Goal: Task Accomplishment & Management: Use online tool/utility

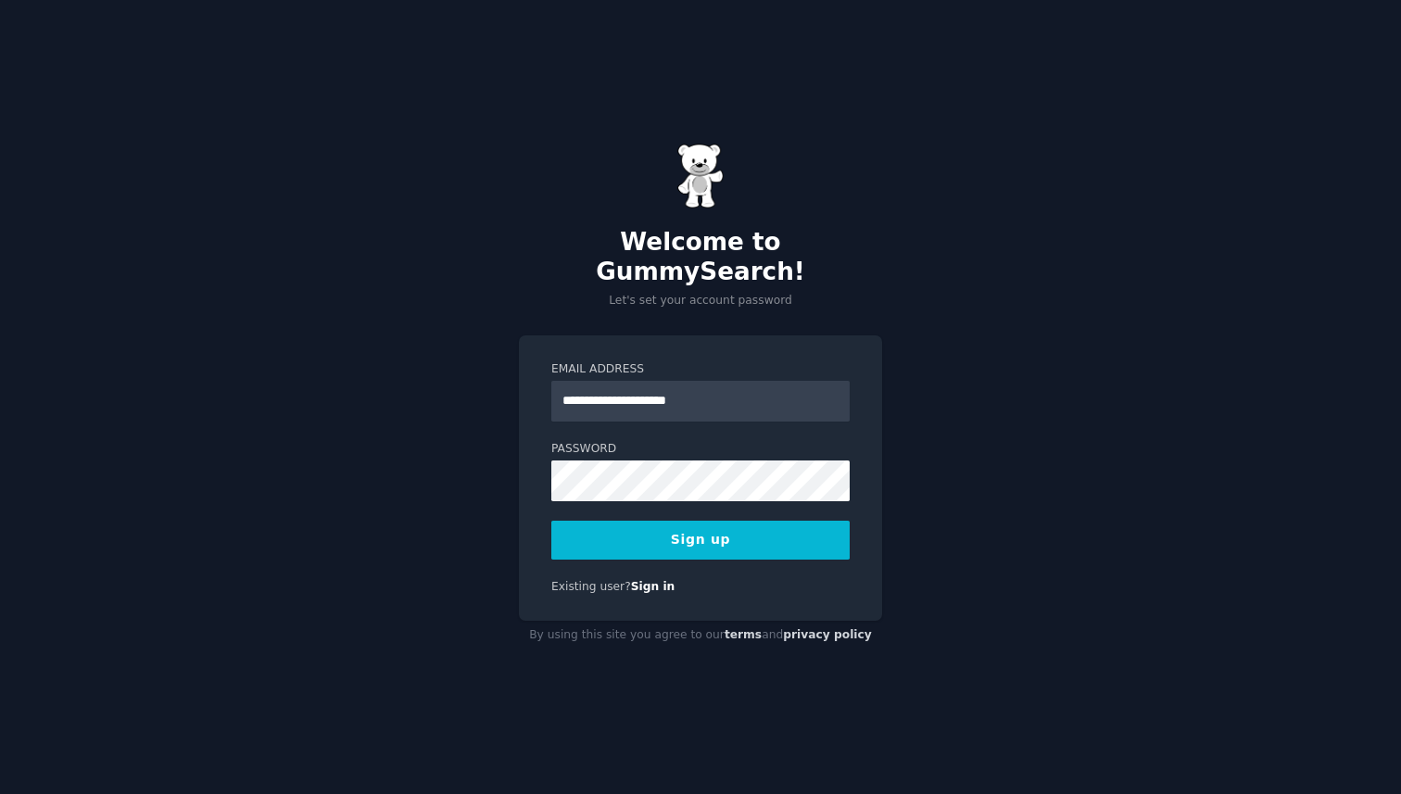
type input "**********"
click at [711, 528] on button "Sign up" at bounding box center [700, 540] width 298 height 39
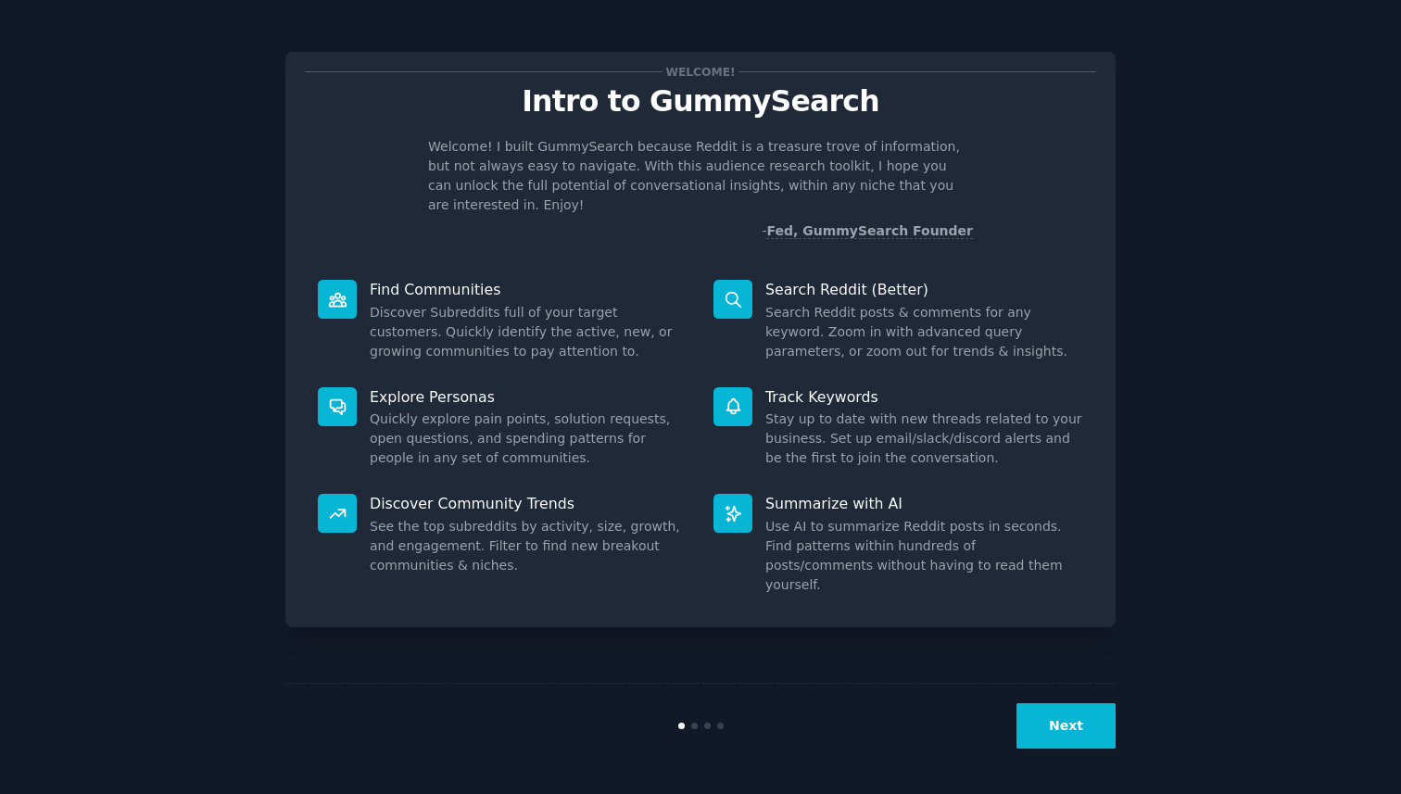
click at [1065, 737] on button "Next" at bounding box center [1065, 725] width 99 height 45
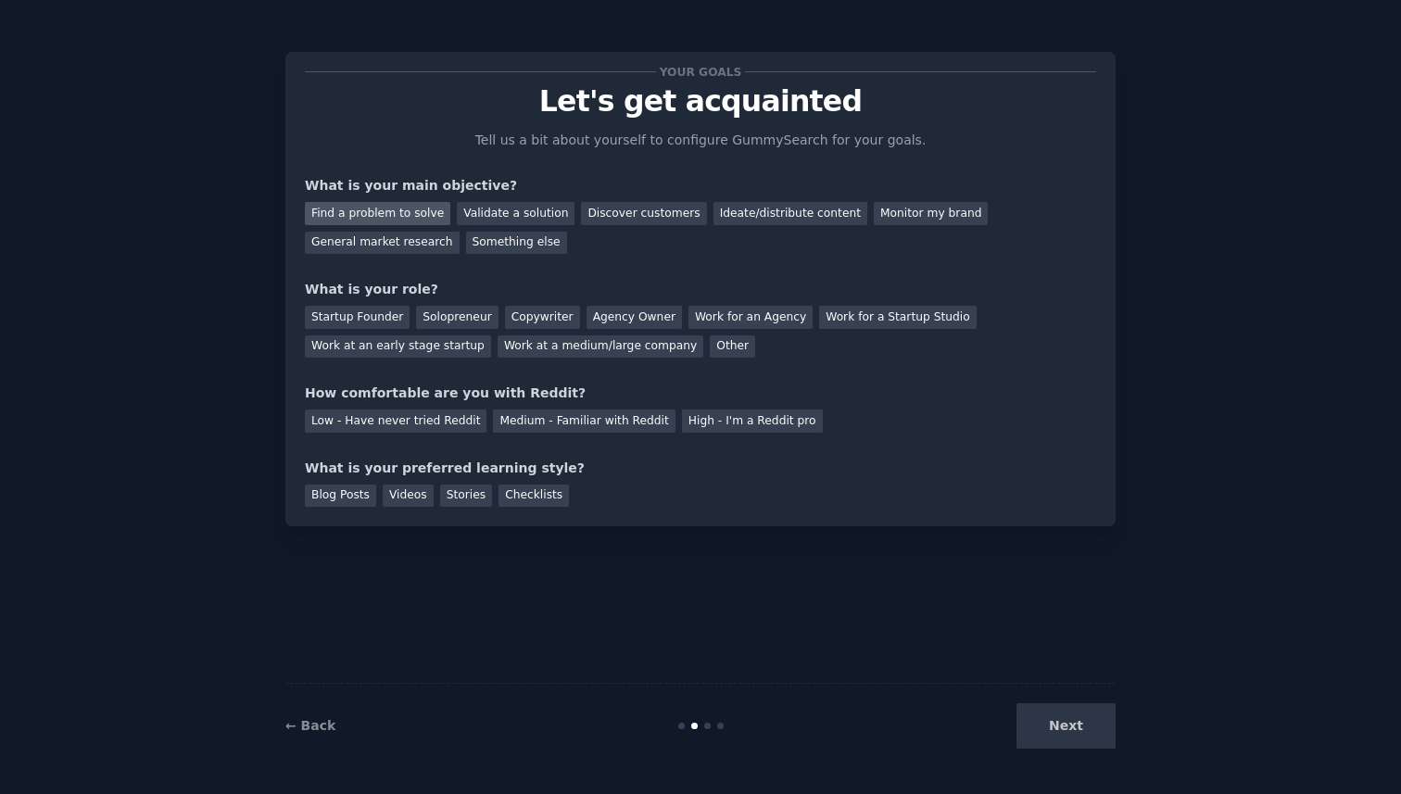
click at [345, 218] on div "Find a problem to solve" at bounding box center [377, 213] width 145 height 23
click at [787, 216] on div "Ideate/distribute content" at bounding box center [790, 213] width 154 height 23
click at [389, 209] on div "Find a problem to solve" at bounding box center [377, 213] width 145 height 23
click at [371, 320] on div "Startup Founder" at bounding box center [357, 317] width 105 height 23
click at [439, 317] on div "Solopreneur" at bounding box center [457, 317] width 82 height 23
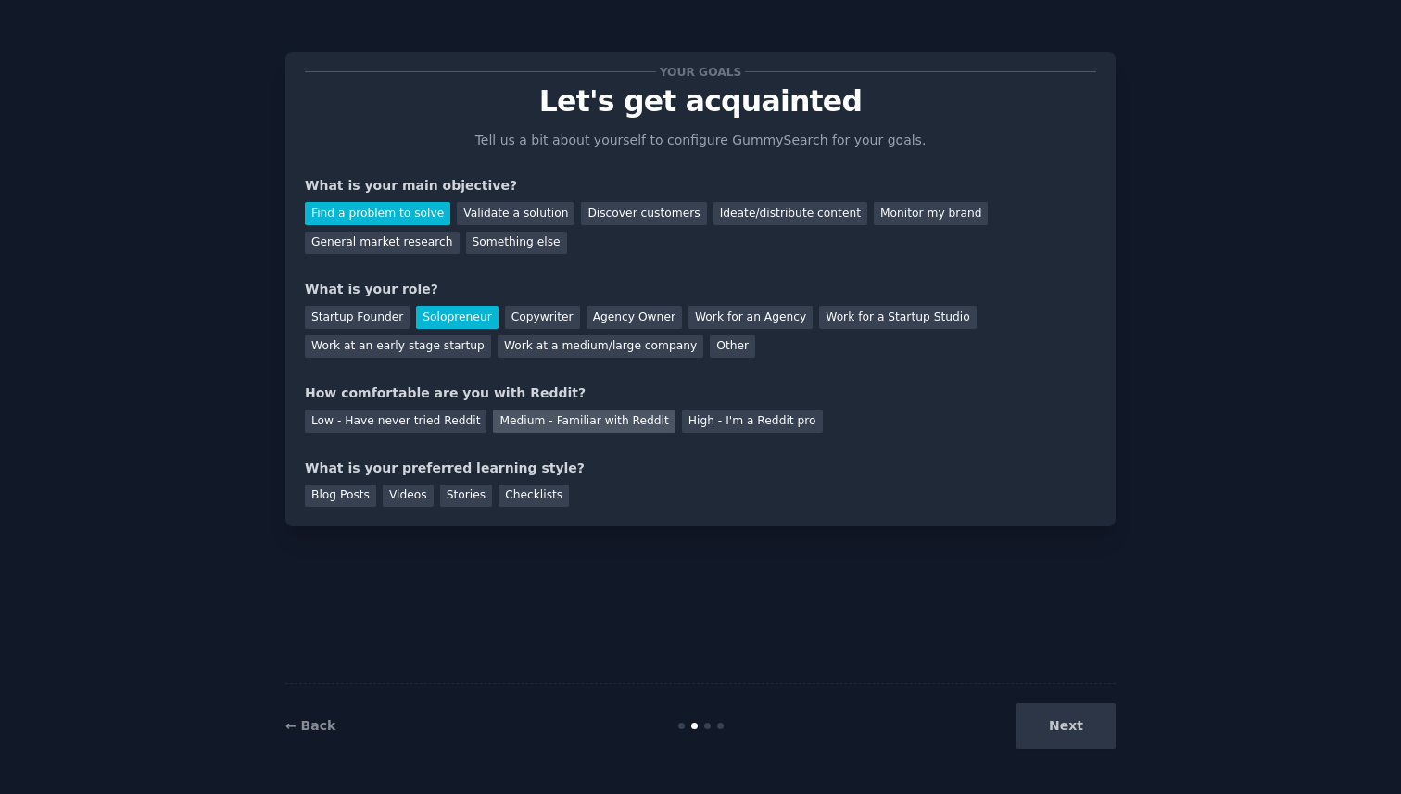
click at [541, 424] on div "Medium - Familiar with Reddit" at bounding box center [584, 420] width 182 height 23
click at [413, 493] on div "Videos" at bounding box center [408, 495] width 51 height 23
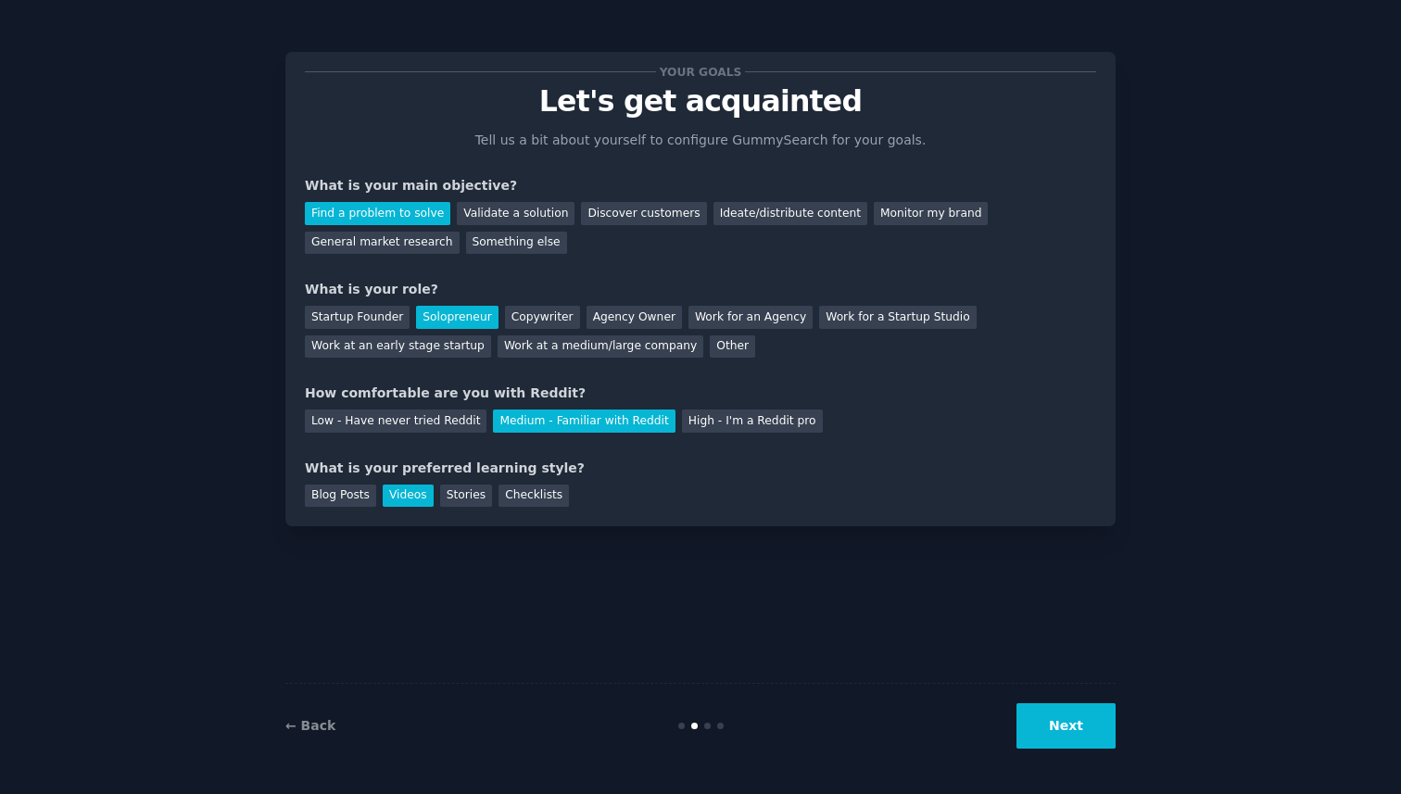
click at [1062, 723] on button "Next" at bounding box center [1065, 725] width 99 height 45
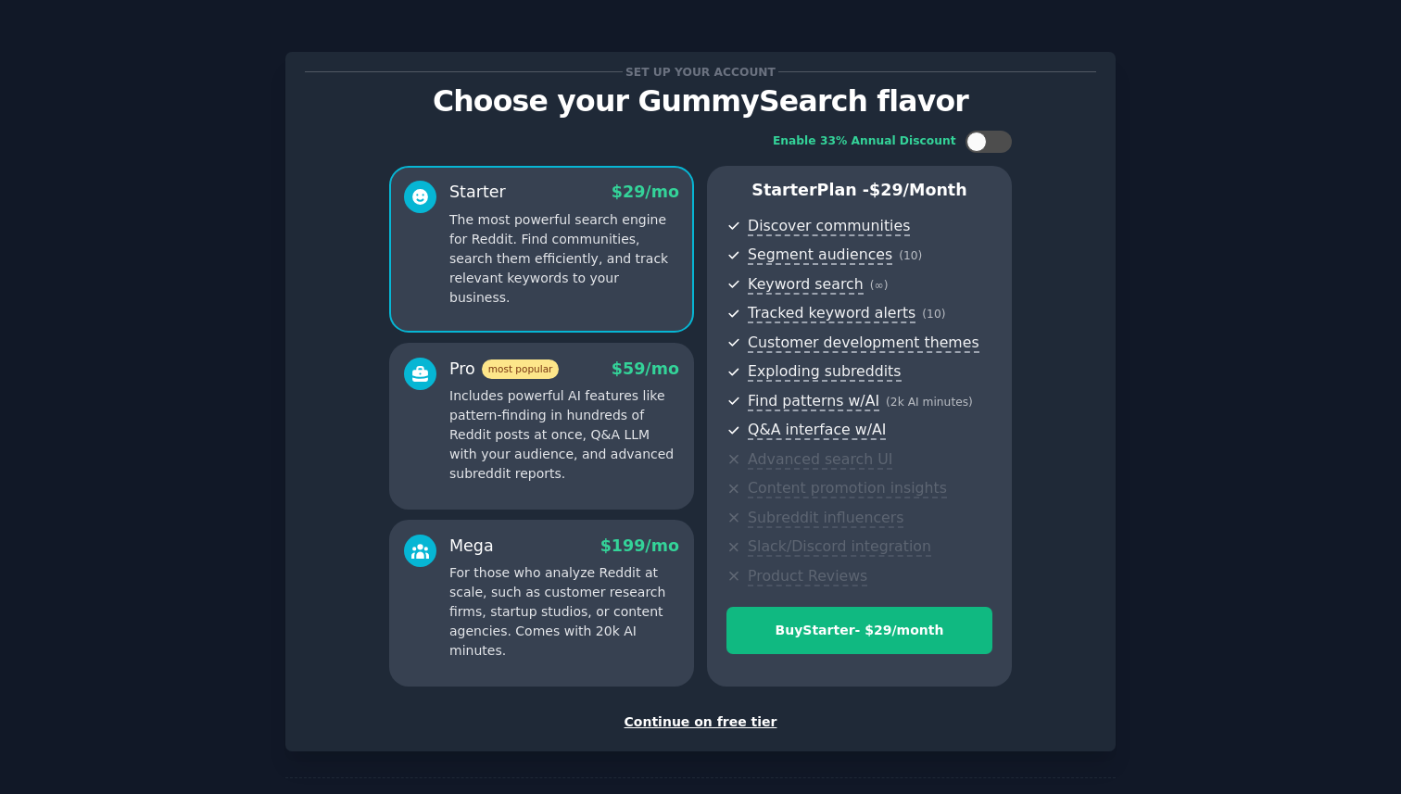
click at [1081, 735] on div "Set up your account Choose your GummySearch flavor Enable 33% Annual Discount S…" at bounding box center [700, 401] width 830 height 699
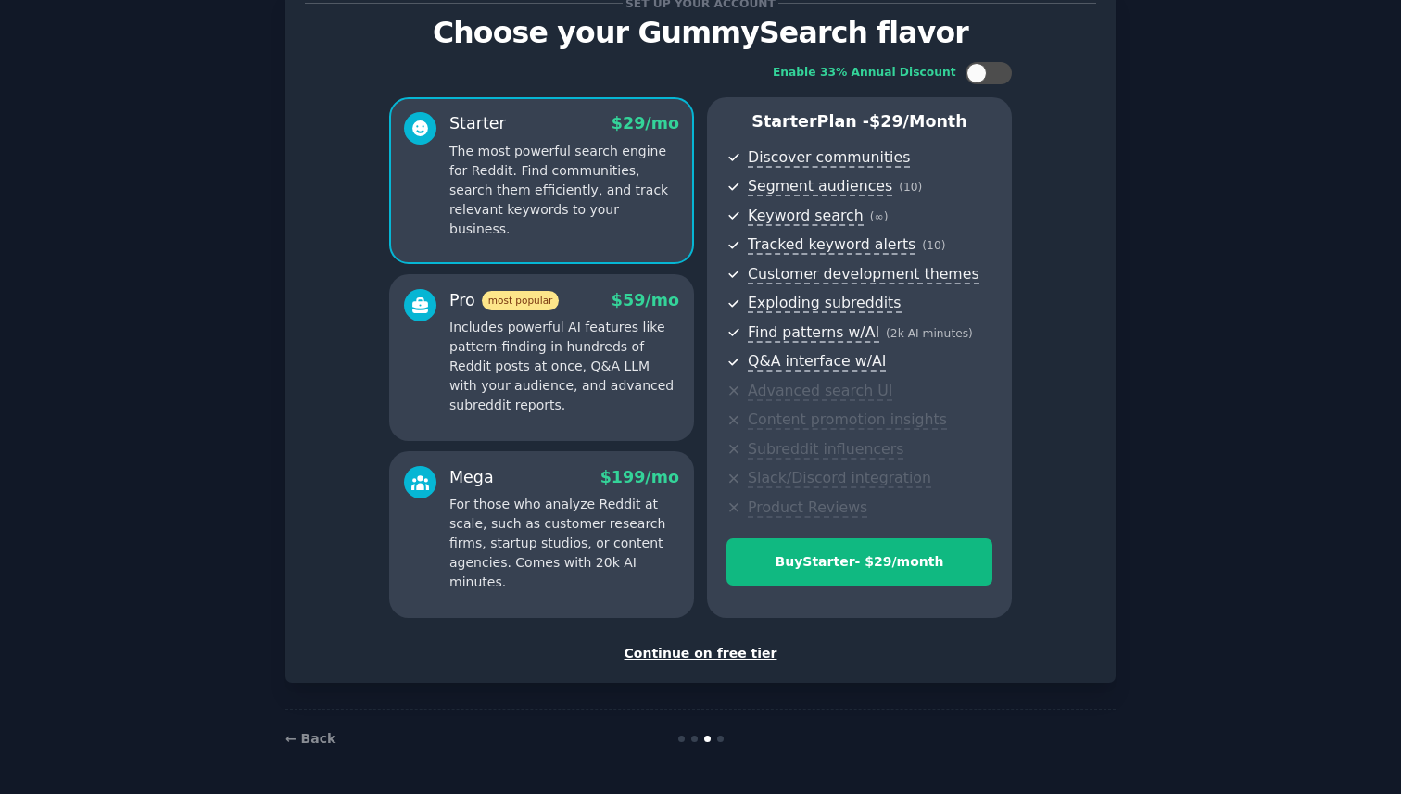
click at [707, 653] on div "Continue on free tier" at bounding box center [700, 653] width 791 height 19
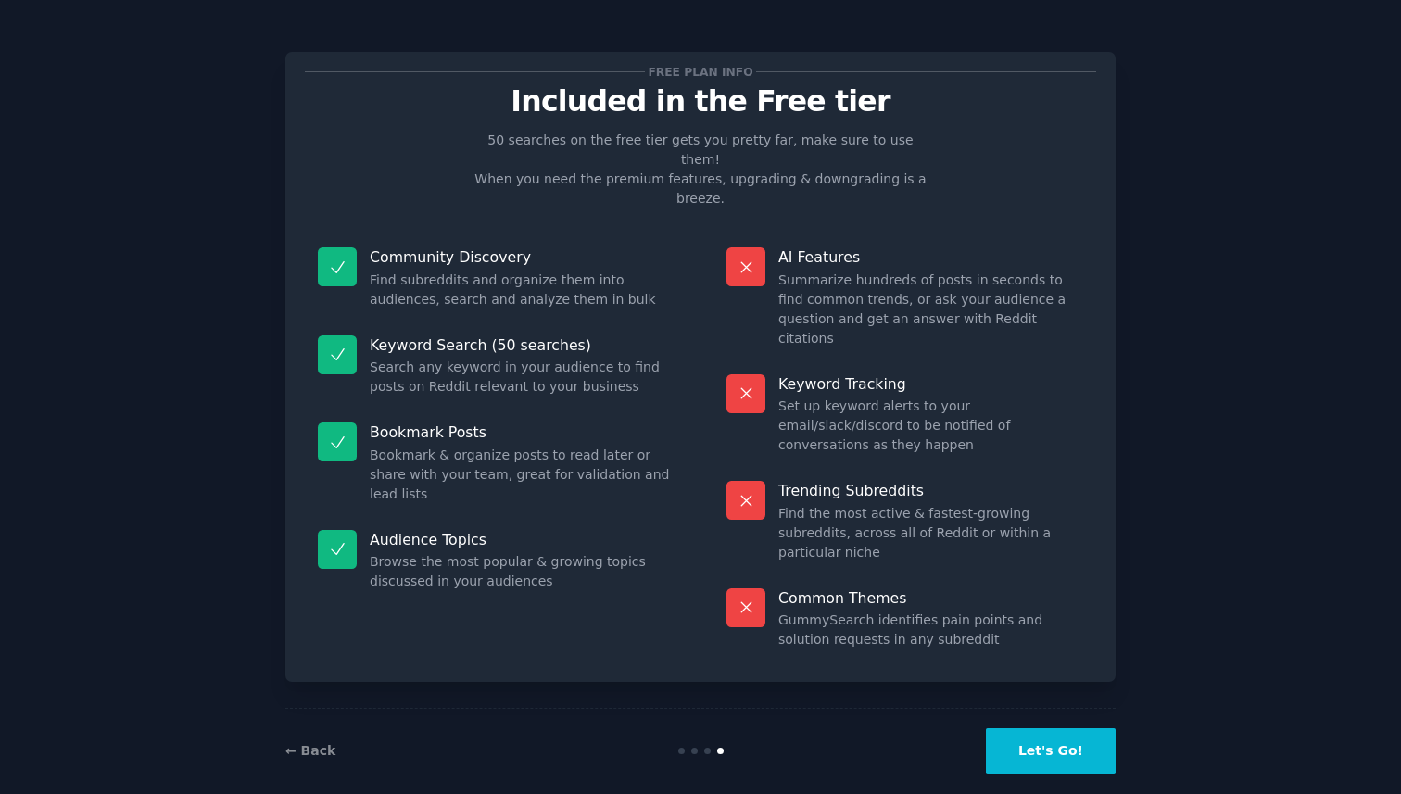
click at [1046, 729] on button "Let's Go!" at bounding box center [1051, 750] width 130 height 45
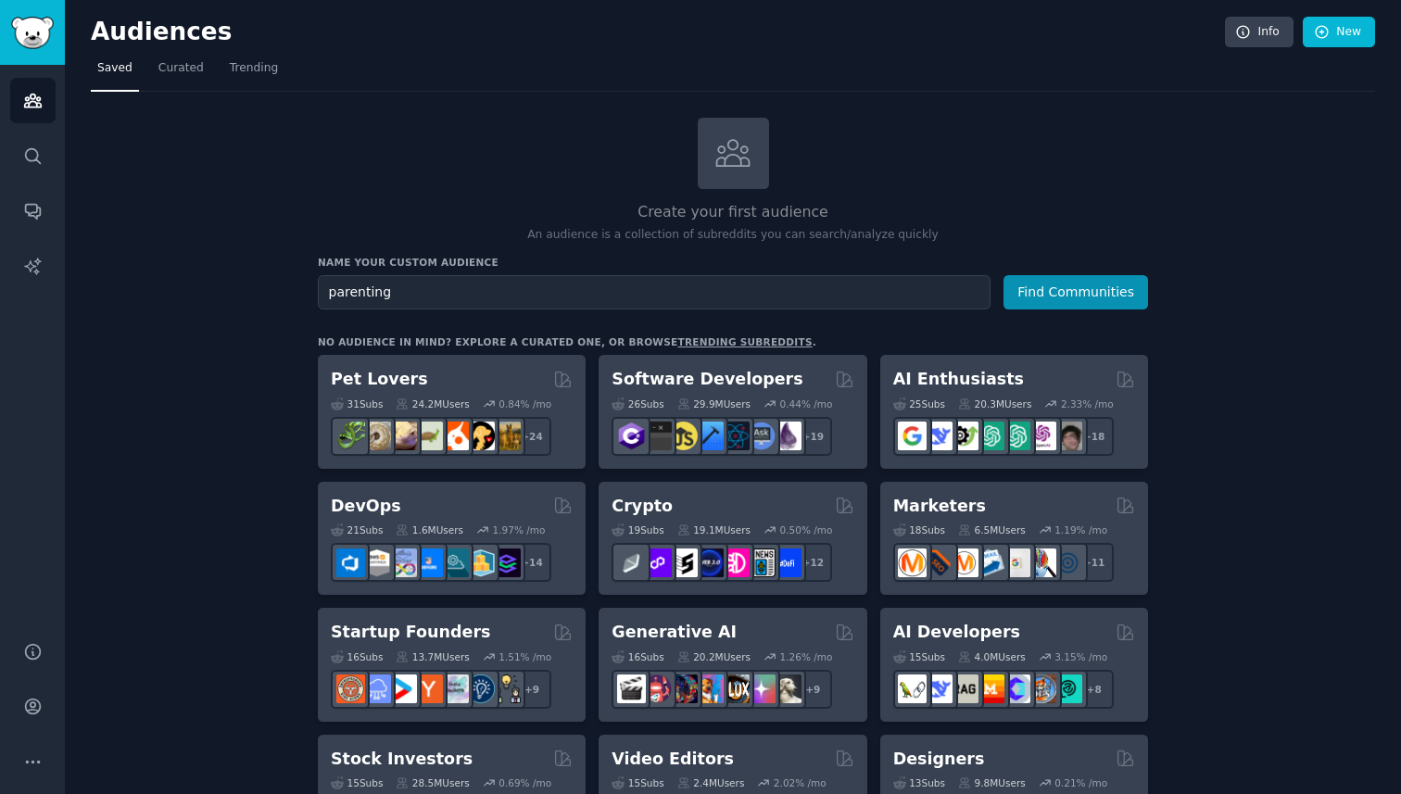
type input "parenting"
click at [1003, 275] on button "Find Communities" at bounding box center [1075, 292] width 145 height 34
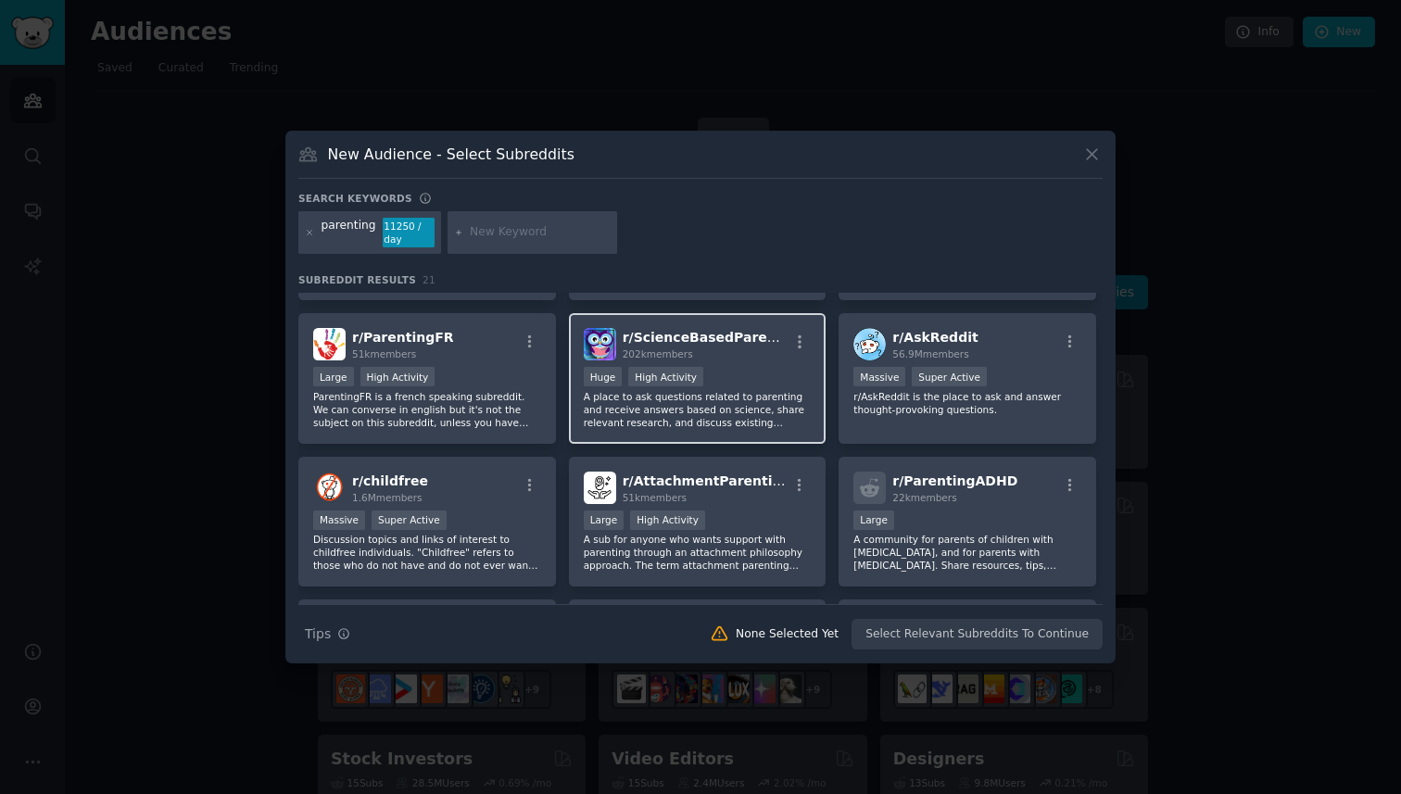
scroll to position [112, 0]
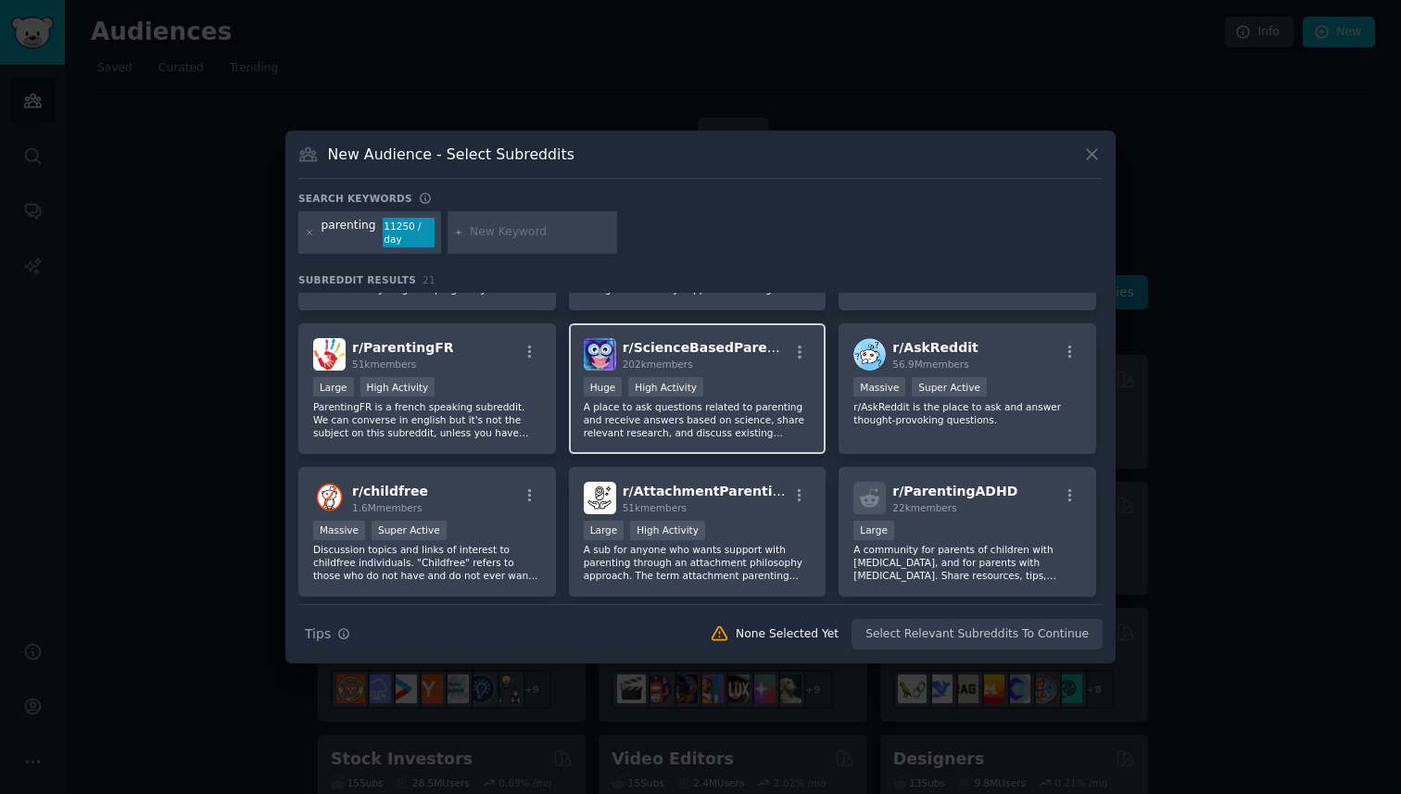
click at [751, 380] on div "Huge High Activity" at bounding box center [698, 388] width 228 height 23
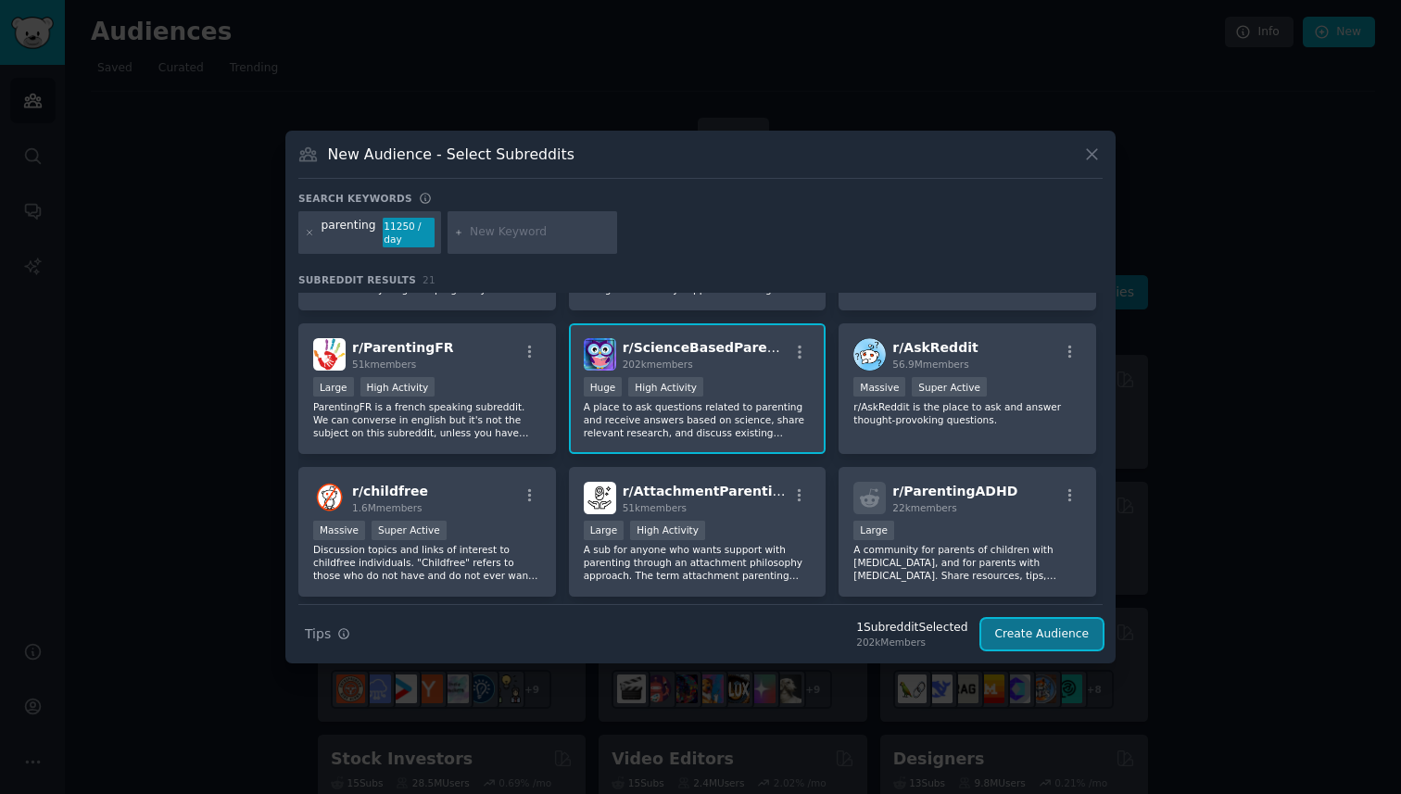
click at [1040, 639] on button "Create Audience" at bounding box center [1042, 634] width 122 height 31
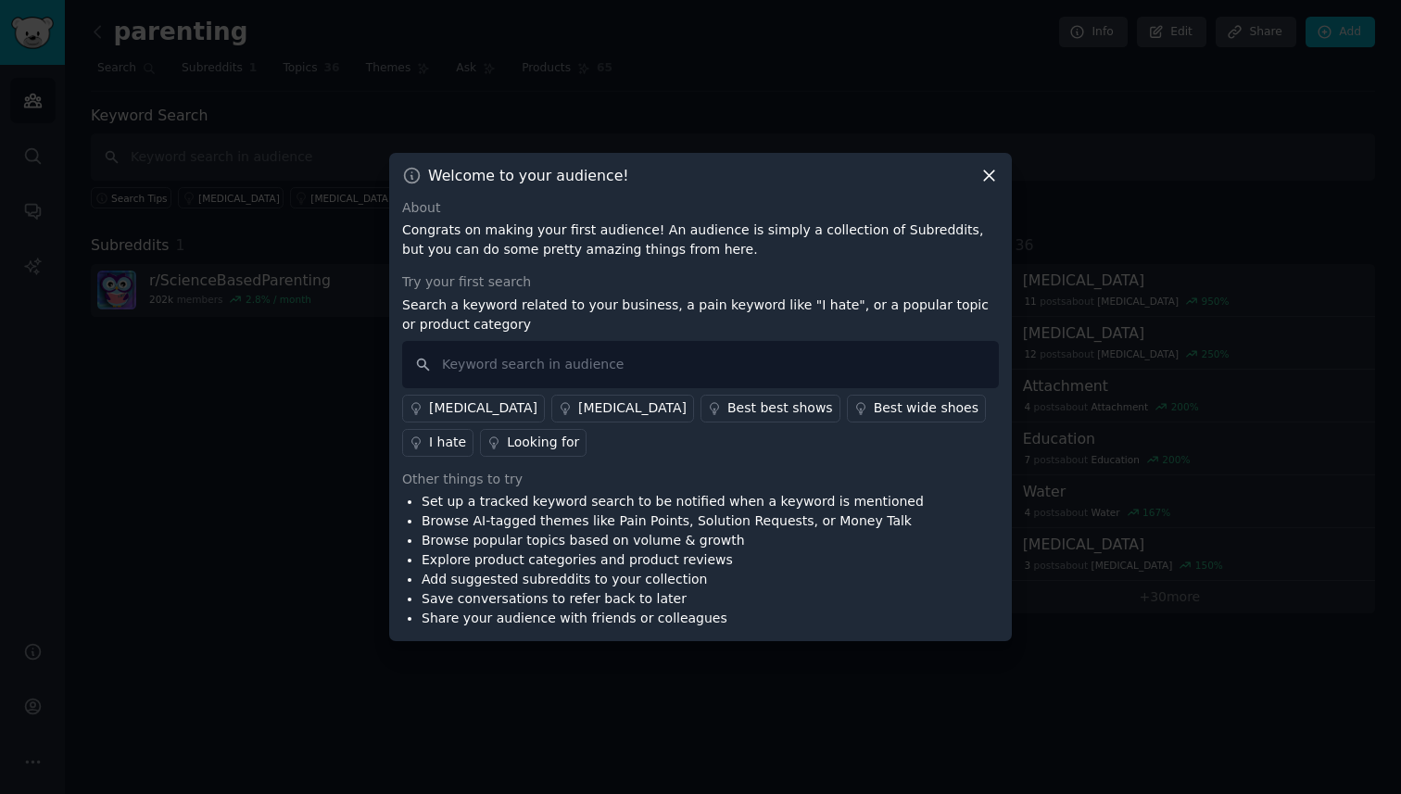
click at [987, 170] on icon at bounding box center [988, 175] width 19 height 19
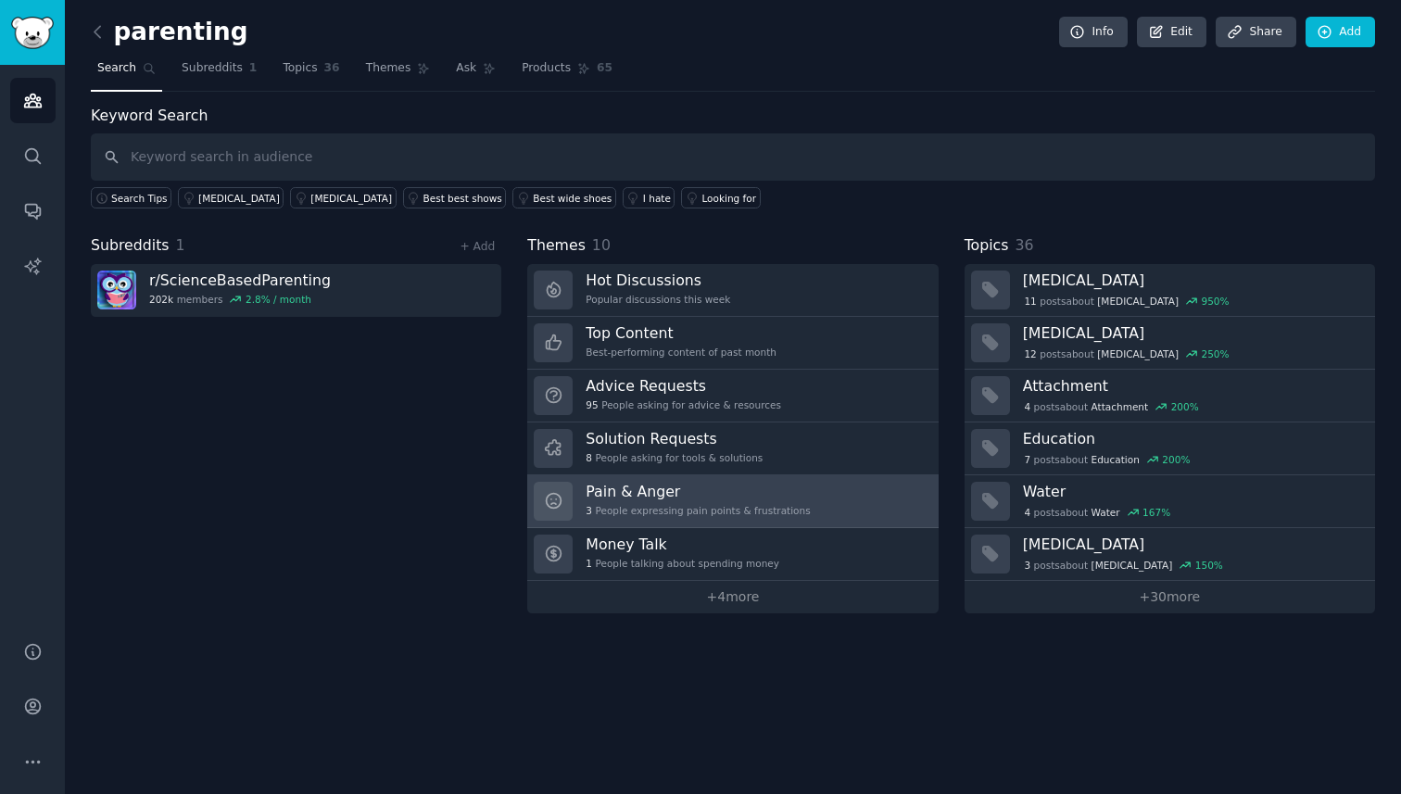
click at [699, 490] on h3 "Pain & Anger" at bounding box center [697, 491] width 224 height 19
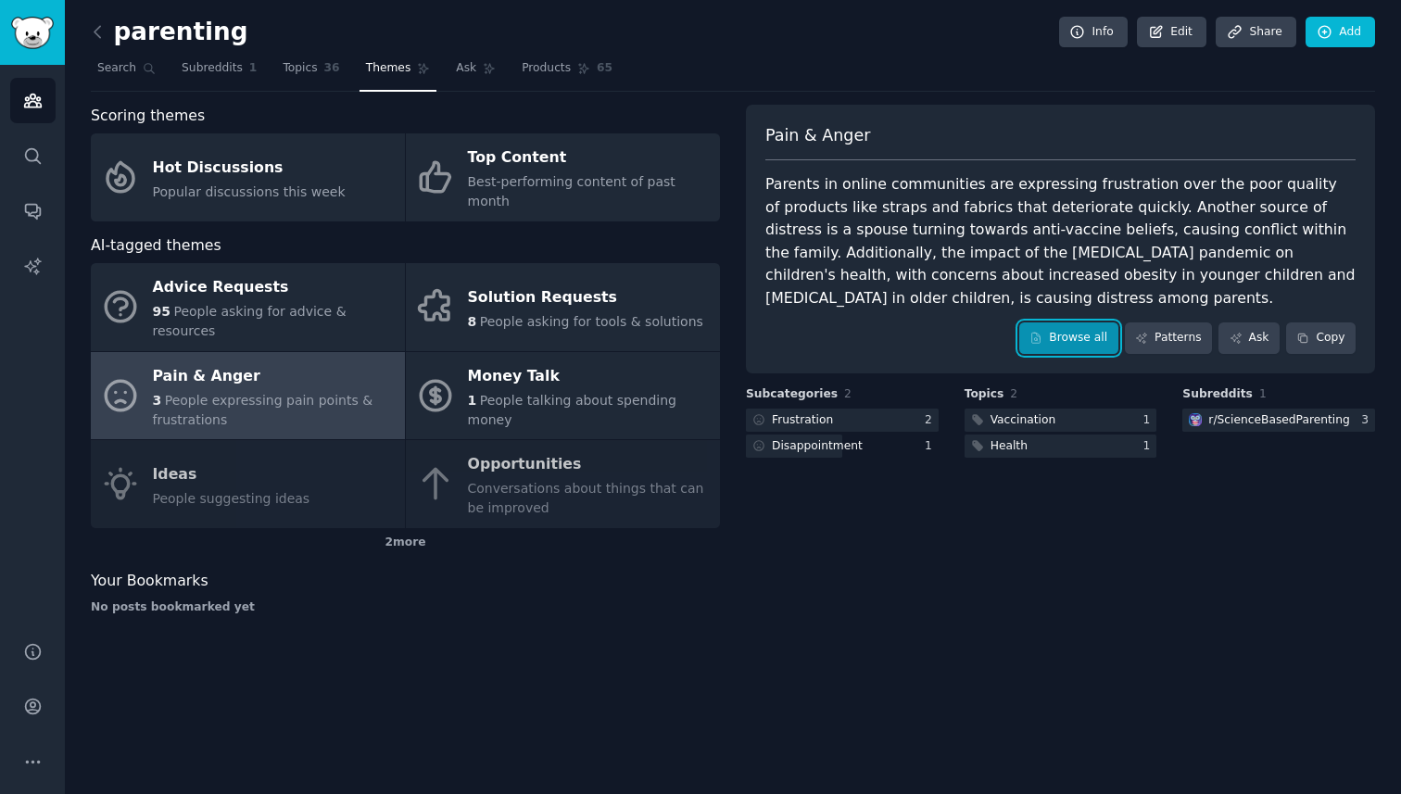
click at [1088, 342] on link "Browse all" at bounding box center [1068, 337] width 99 height 31
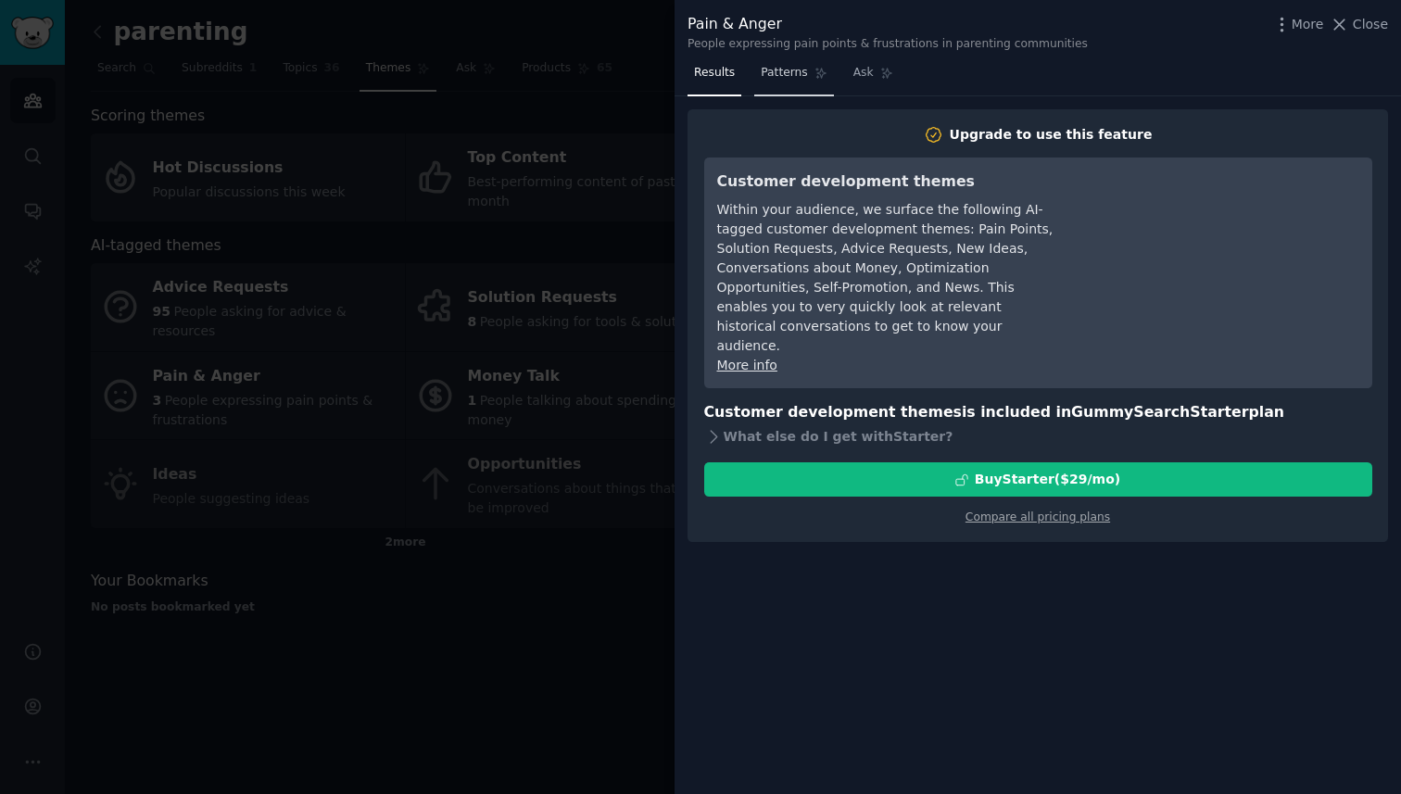
click at [781, 68] on span "Patterns" at bounding box center [784, 73] width 46 height 17
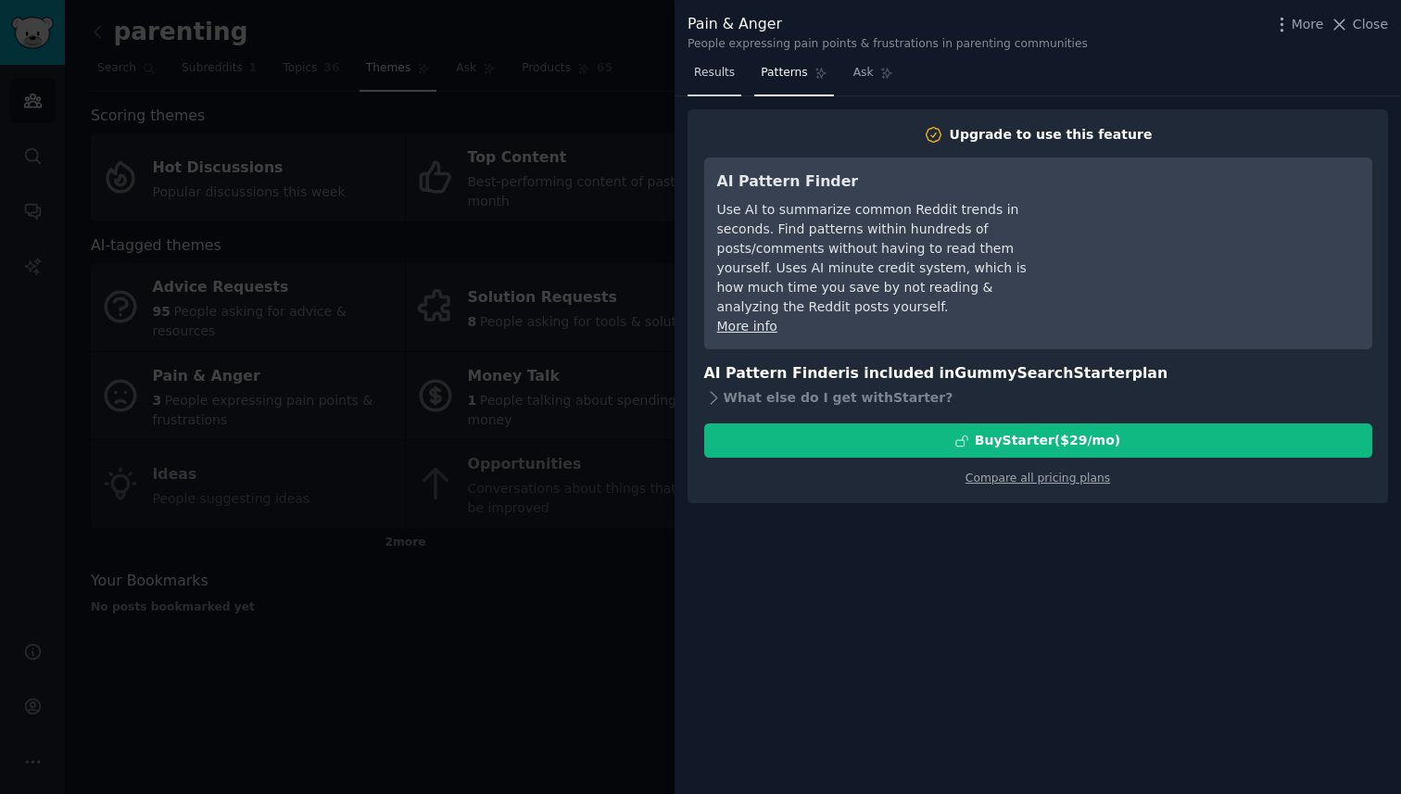
click at [715, 72] on span "Results" at bounding box center [714, 73] width 41 height 17
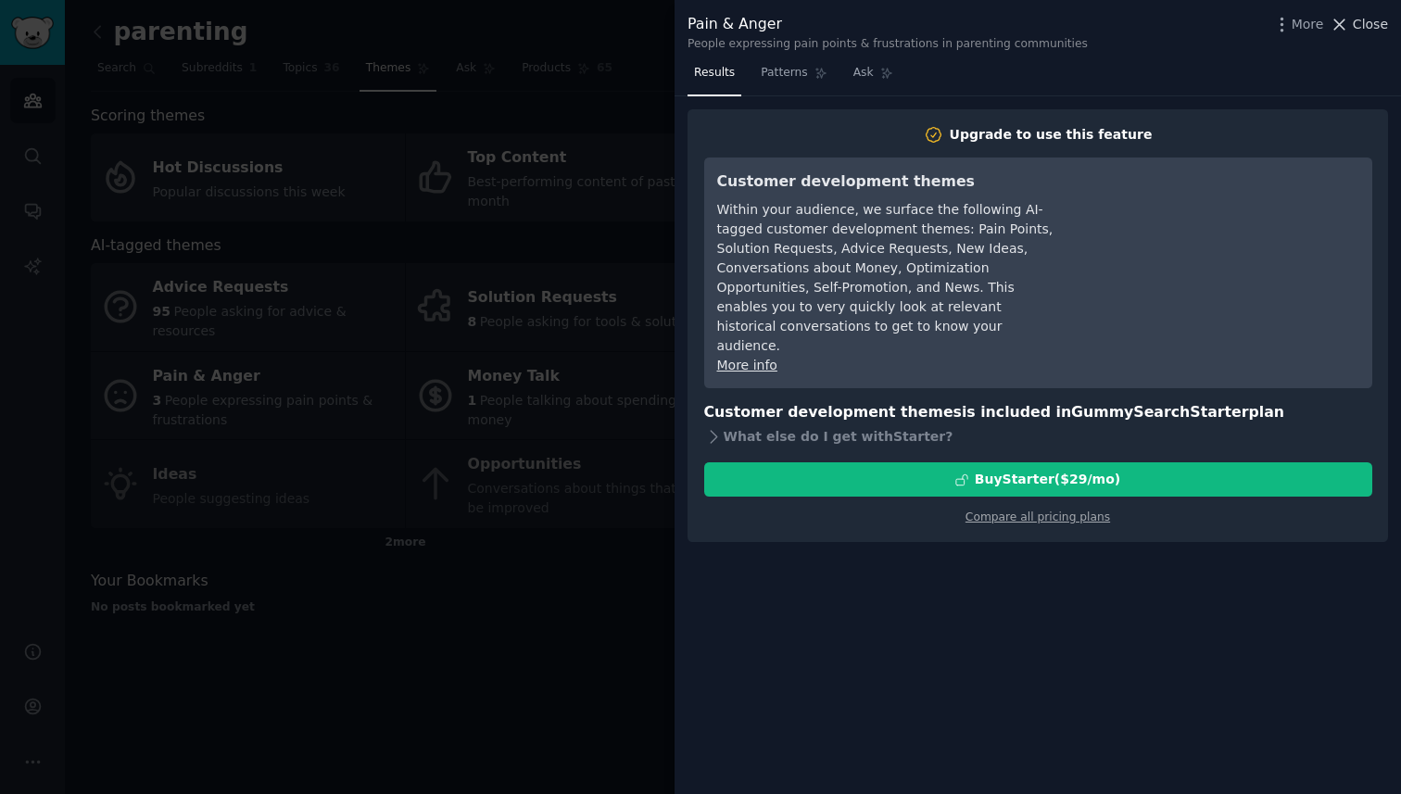
click at [1364, 25] on span "Close" at bounding box center [1369, 24] width 35 height 19
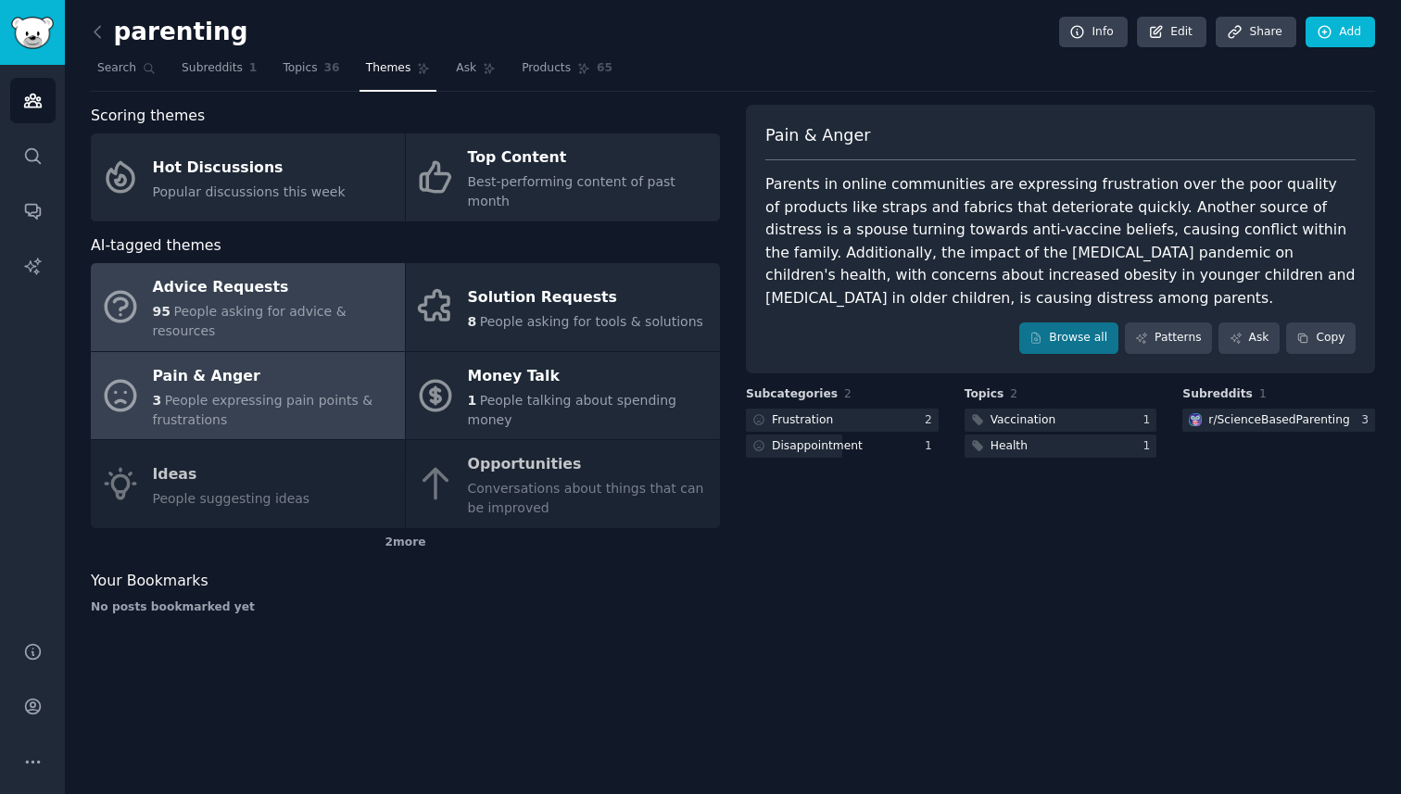
click at [260, 304] on span "People asking for advice & resources" at bounding box center [250, 321] width 194 height 34
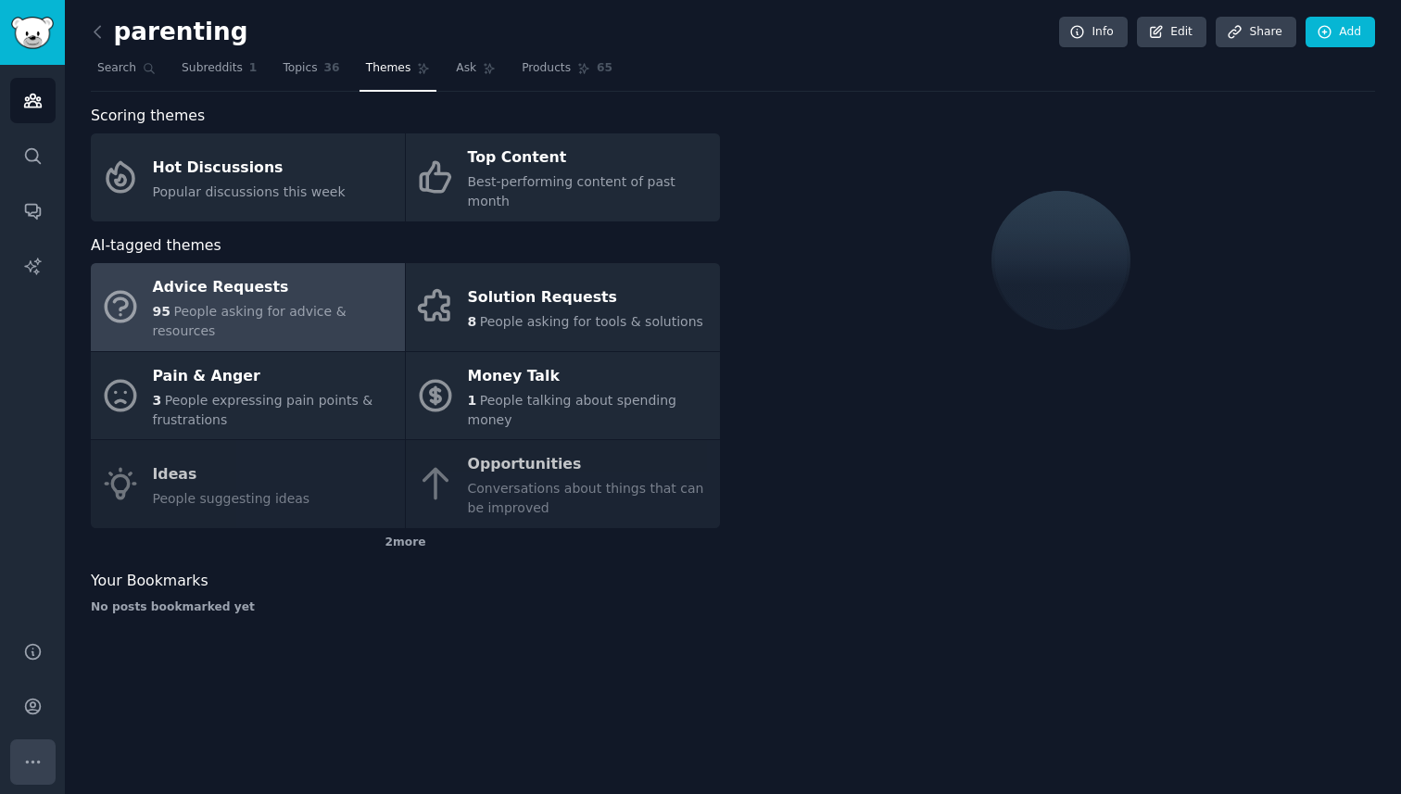
click at [26, 744] on button "More" at bounding box center [32, 761] width 45 height 45
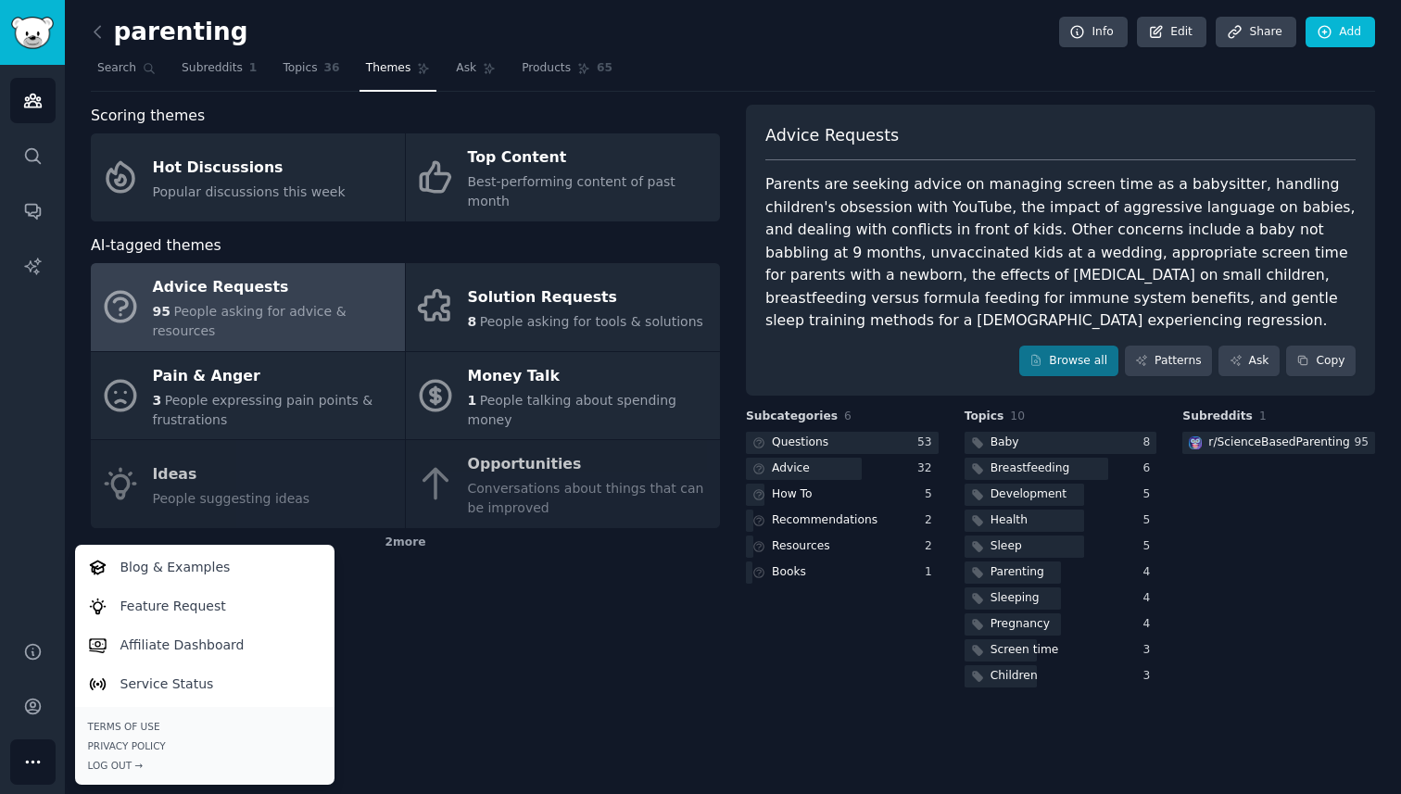
click at [512, 608] on div "Scoring themes Hot Discussions Popular discussions this week Top Content Best-p…" at bounding box center [405, 398] width 629 height 586
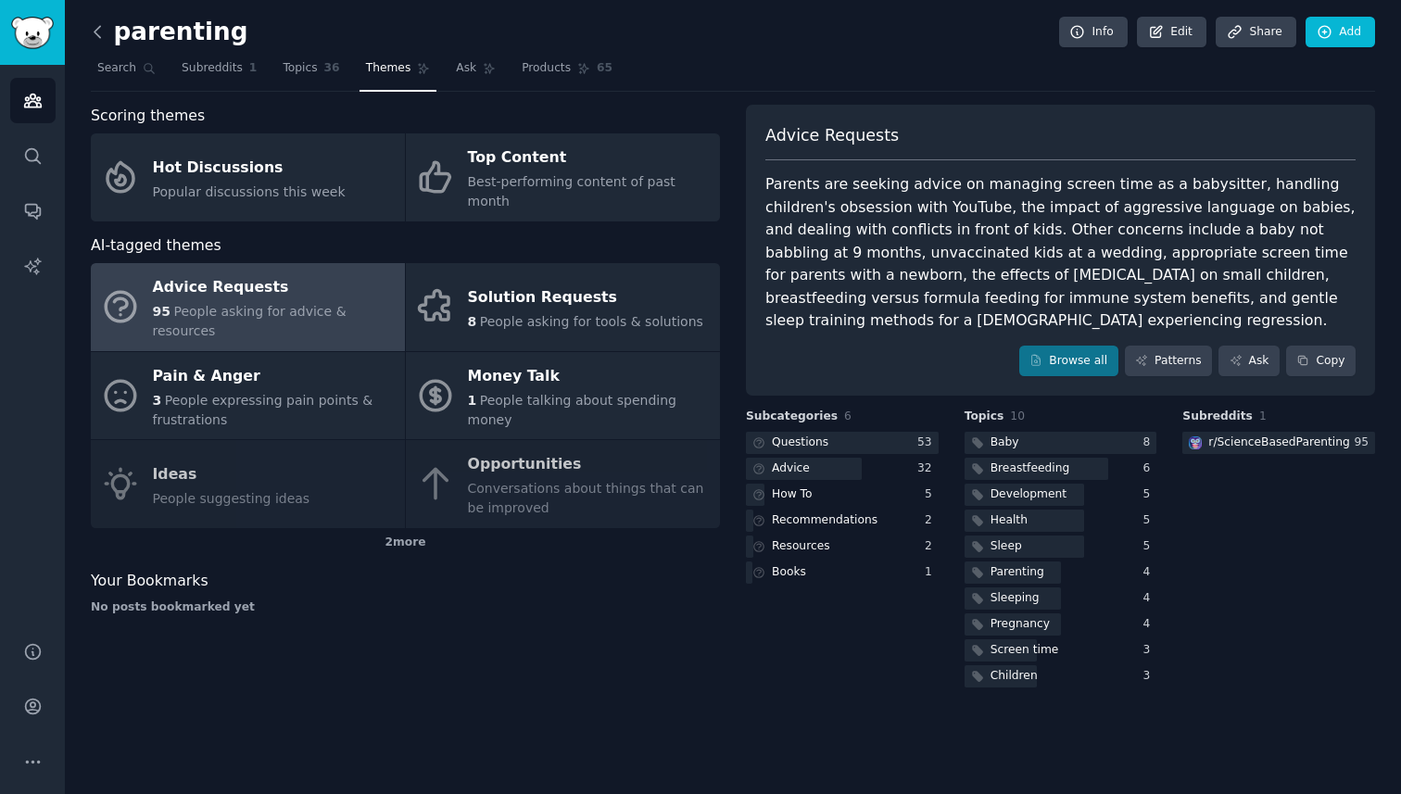
click at [105, 37] on icon at bounding box center [97, 31] width 19 height 19
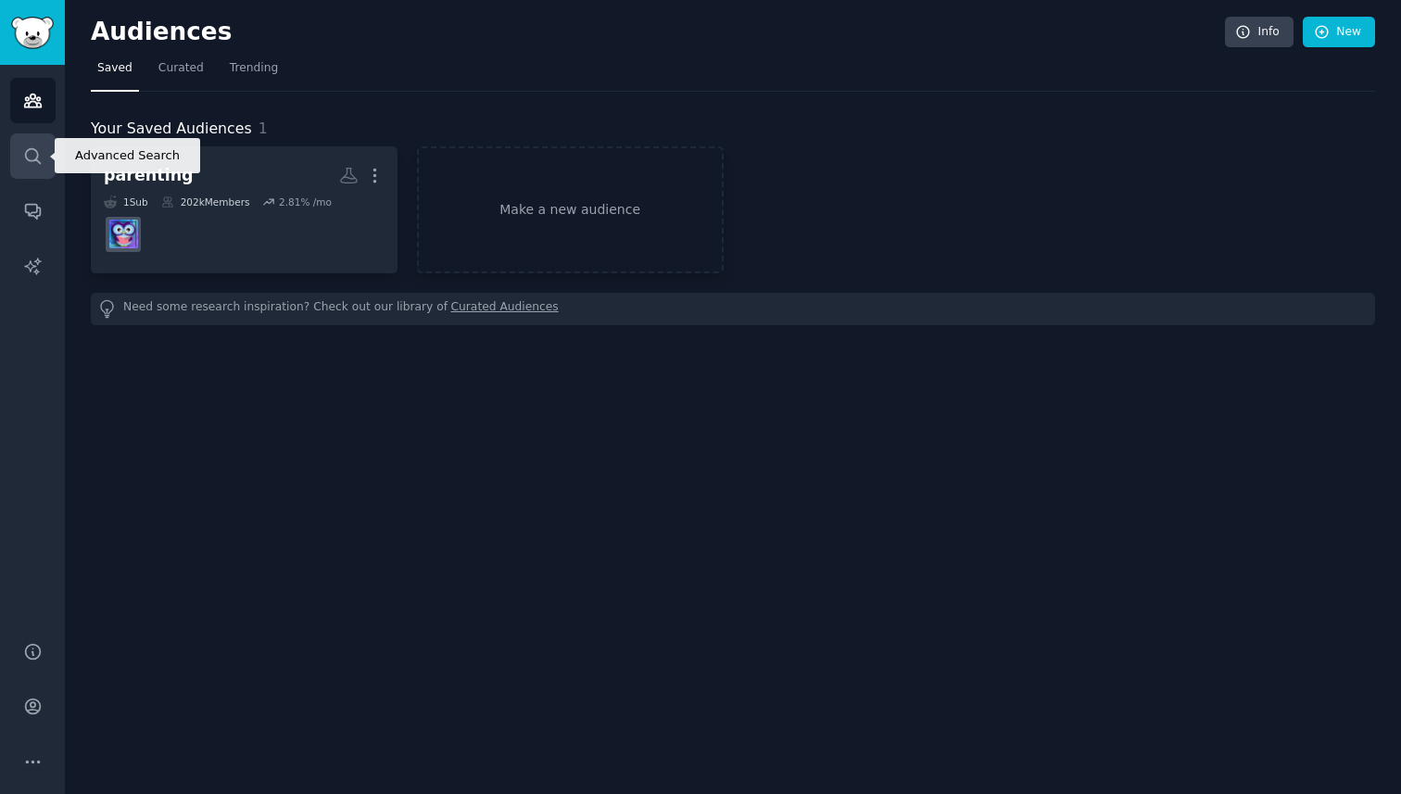
click at [34, 153] on icon "Sidebar" at bounding box center [32, 155] width 19 height 19
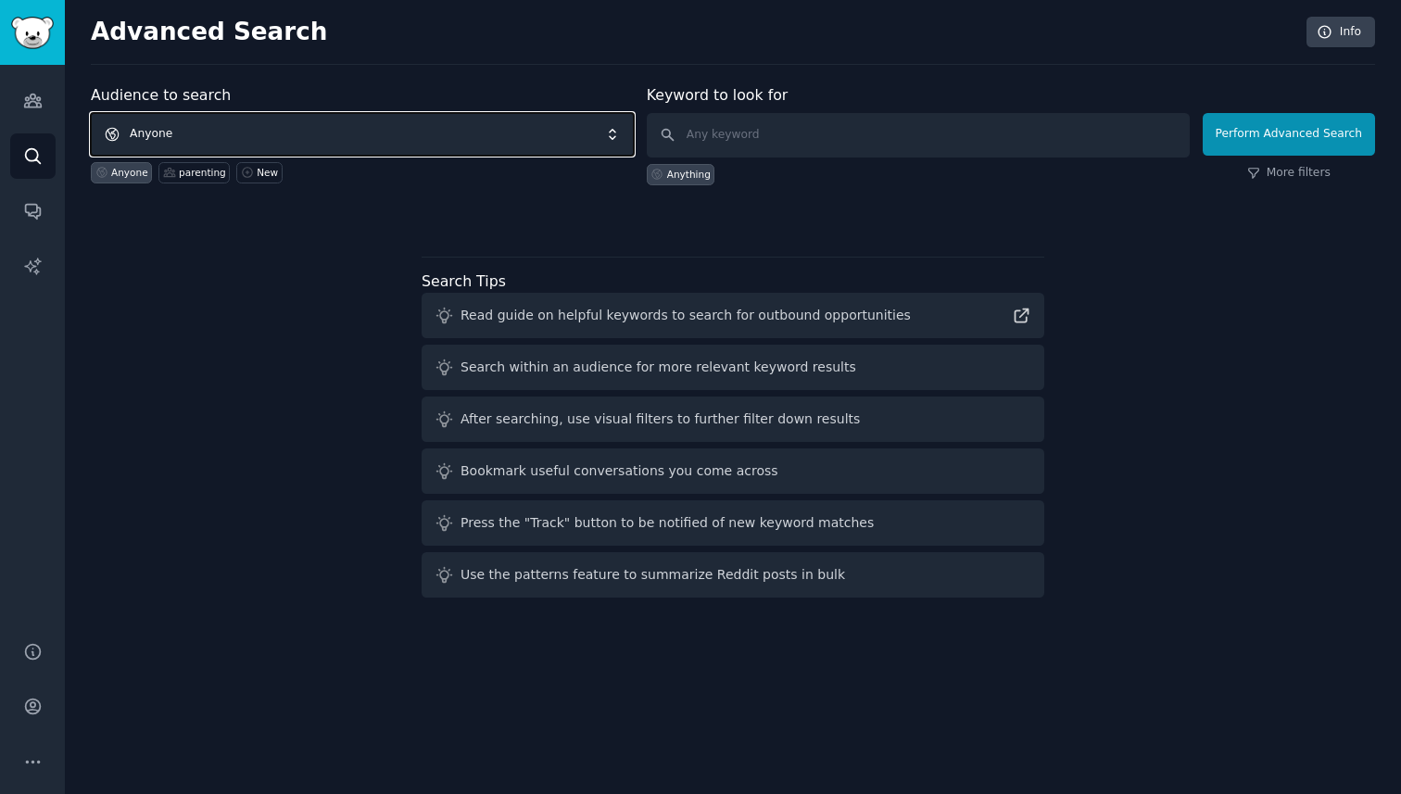
click at [384, 130] on span "Anyone" at bounding box center [362, 134] width 543 height 43
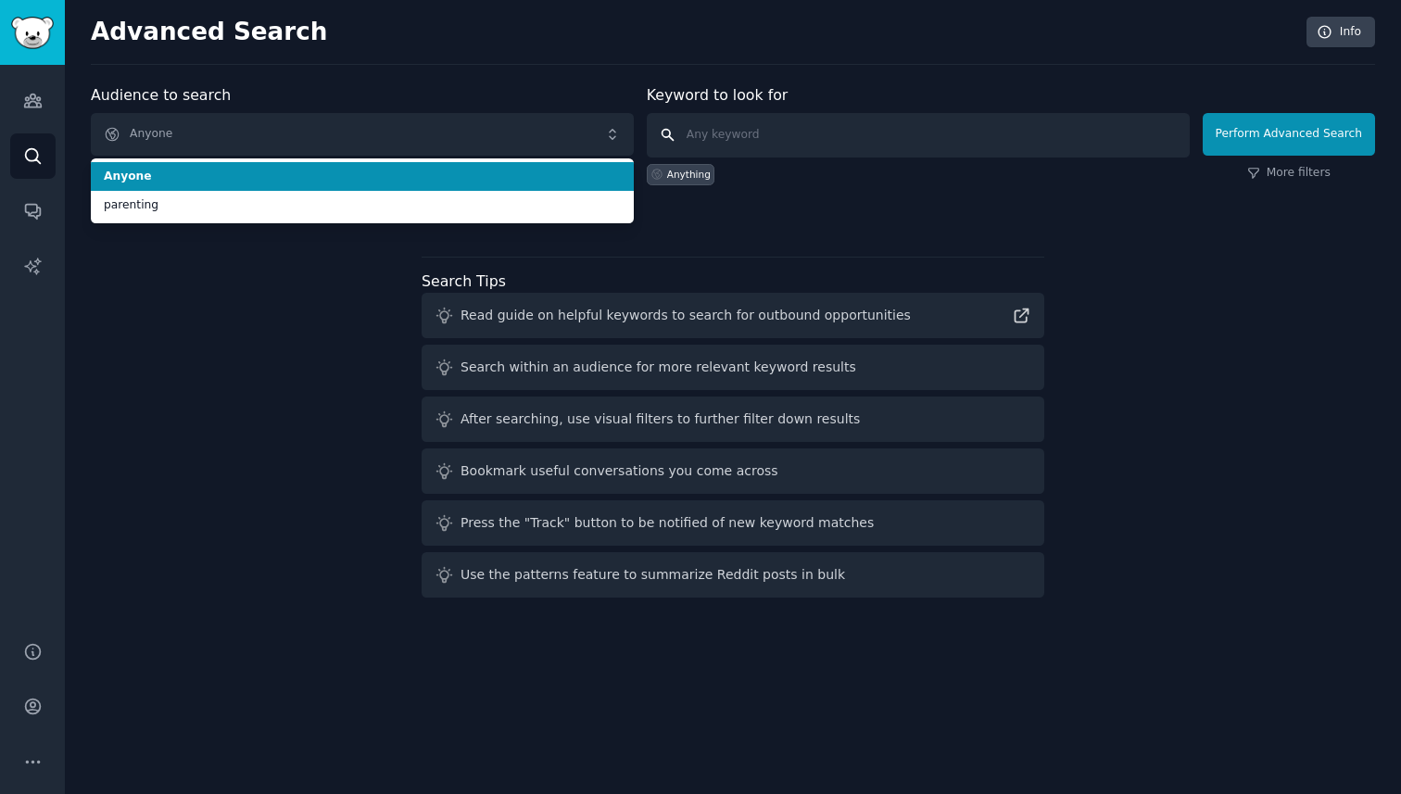
click at [804, 130] on input "text" at bounding box center [918, 135] width 543 height 44
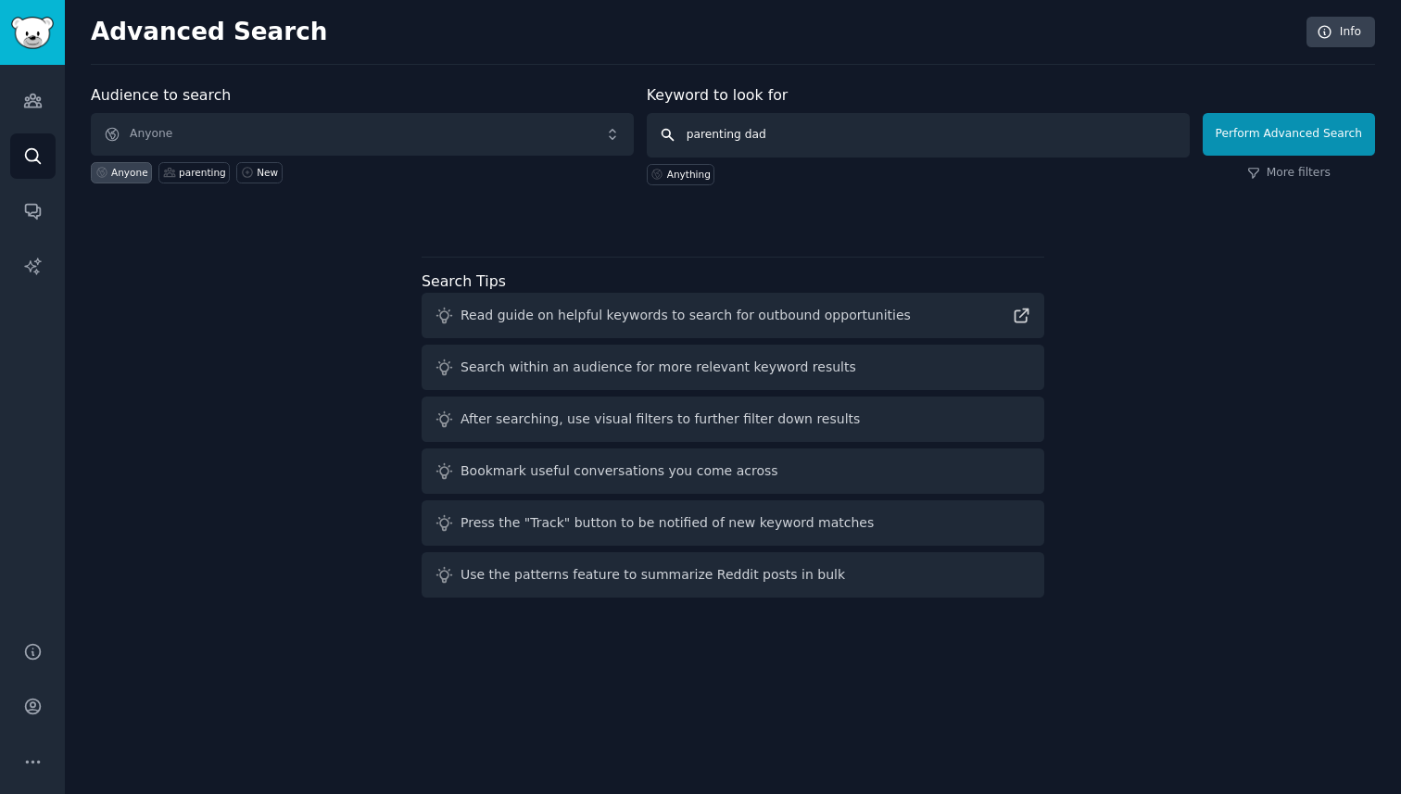
type input "parenting dads"
click button "Perform Advanced Search" at bounding box center [1288, 134] width 172 height 43
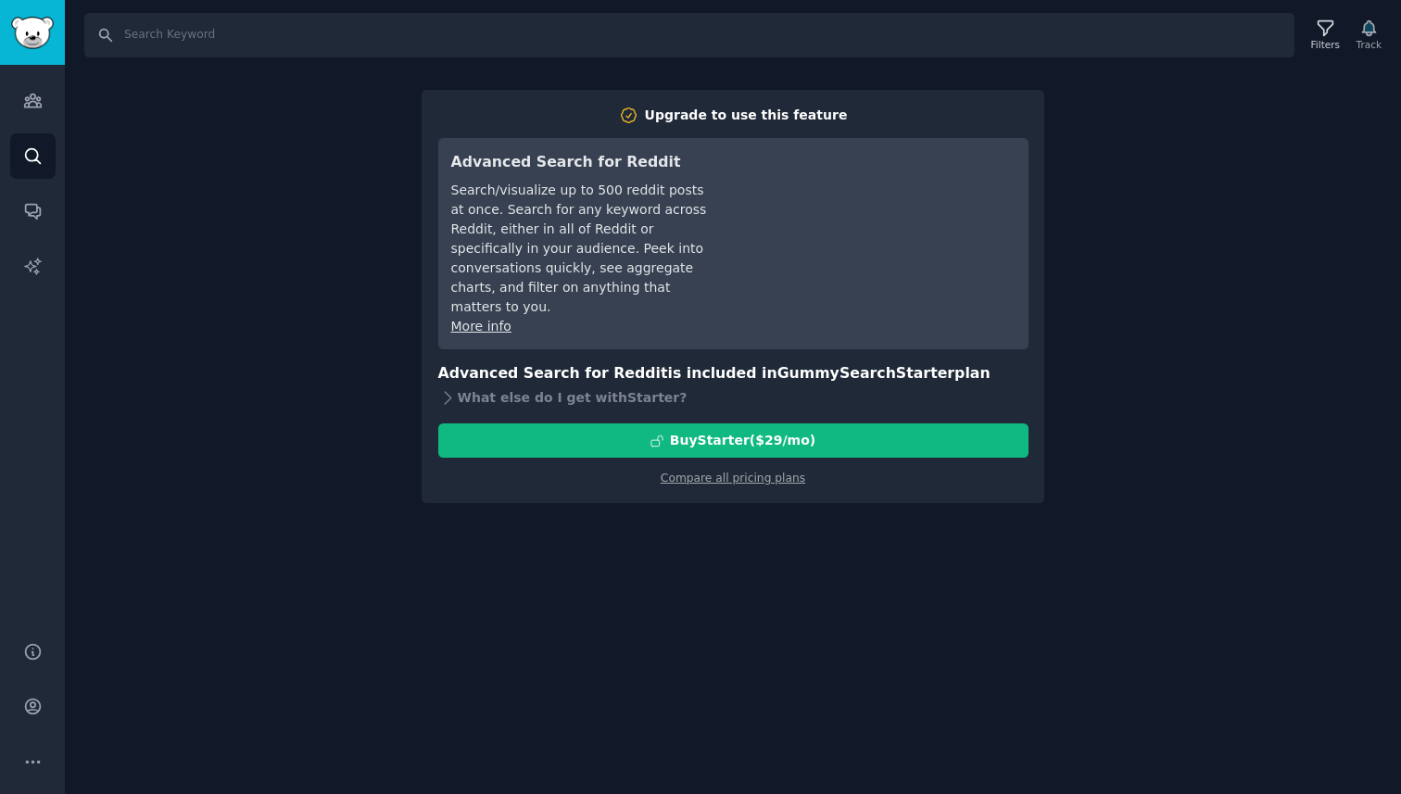
click at [294, 266] on div "Search Filters Track Upgrade to use this feature Advanced Search for Reddit Sea…" at bounding box center [733, 397] width 1336 height 794
click at [223, 27] on input "Search" at bounding box center [689, 35] width 1210 height 44
type input "parenting"
click at [43, 102] on link "Audiences" at bounding box center [32, 100] width 45 height 45
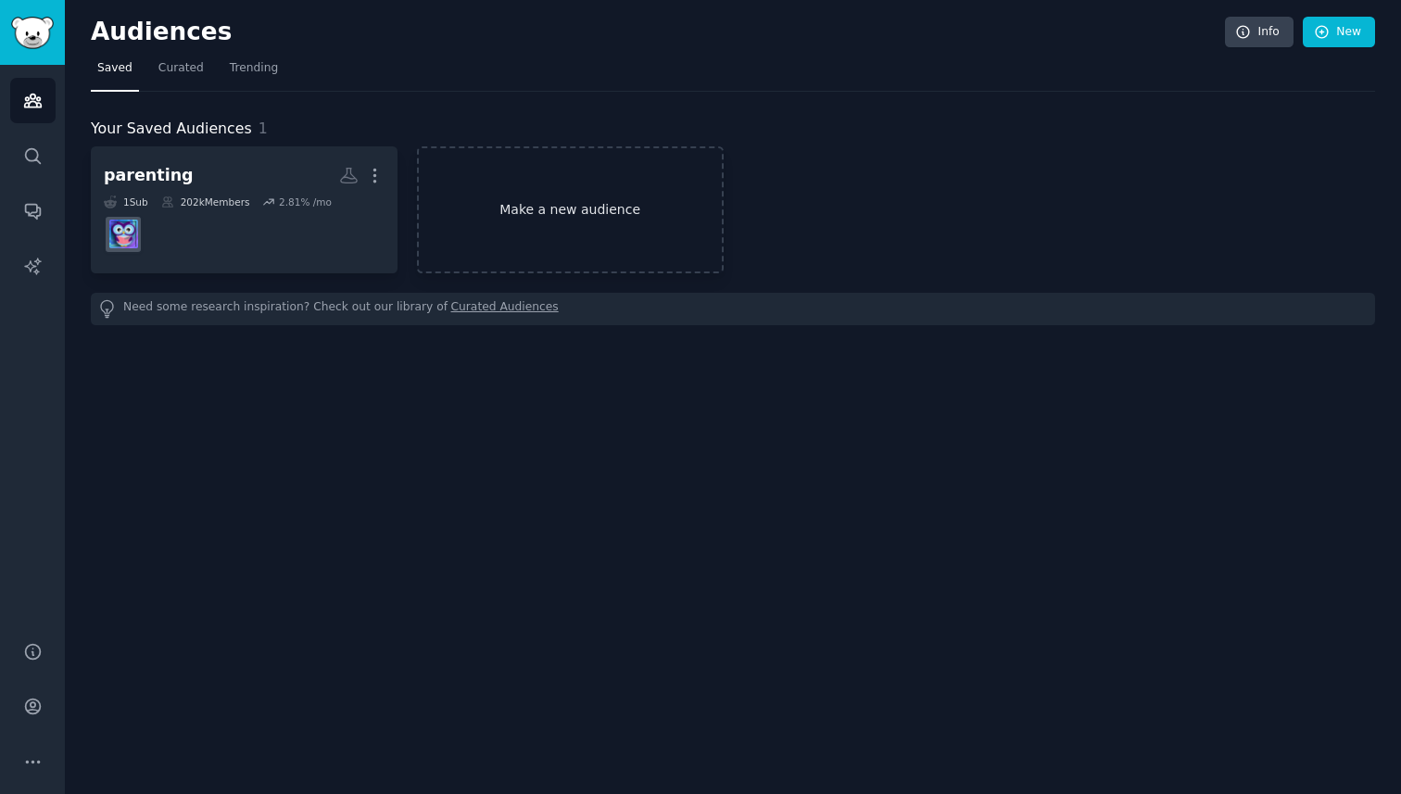
click at [543, 233] on link "Make a new audience" at bounding box center [570, 209] width 307 height 127
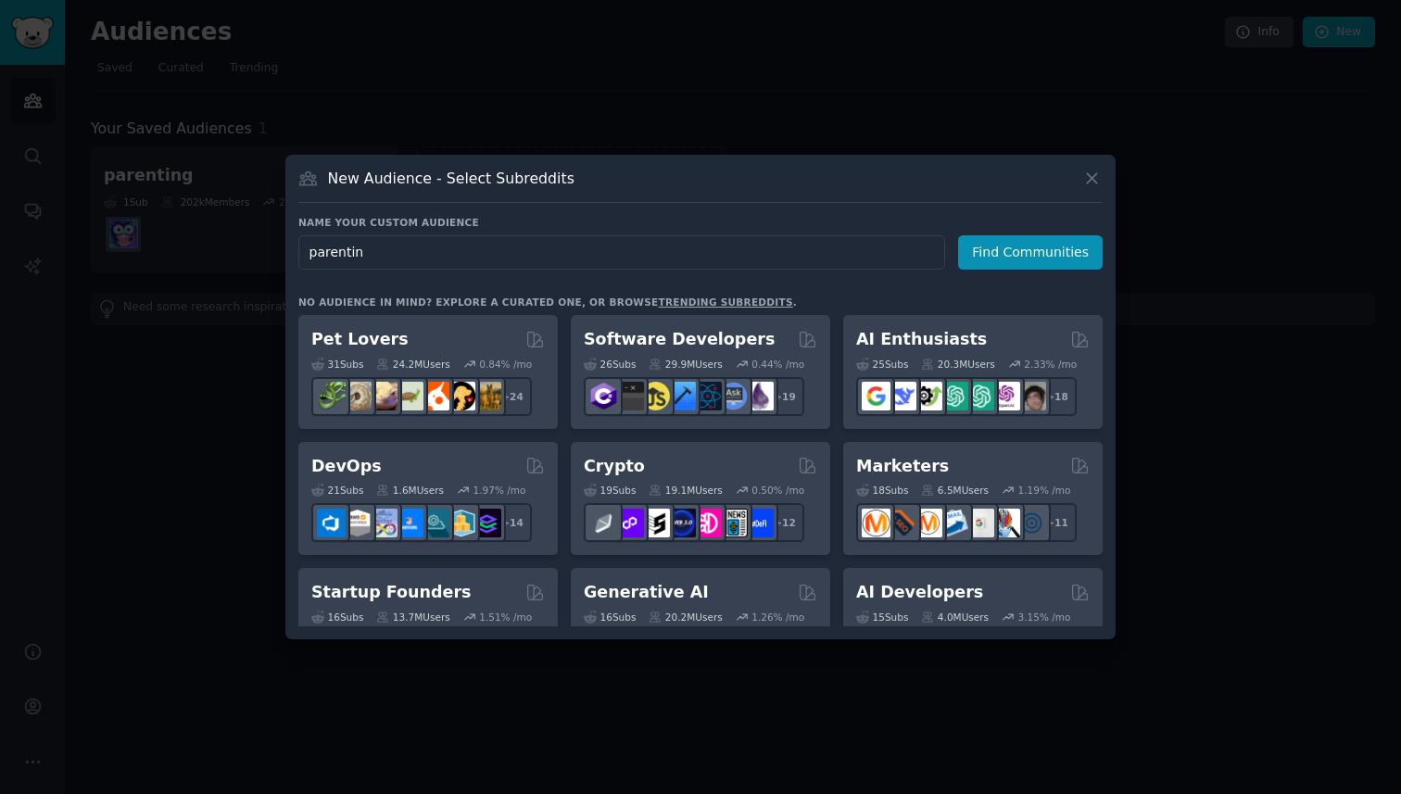
type input "parenting"
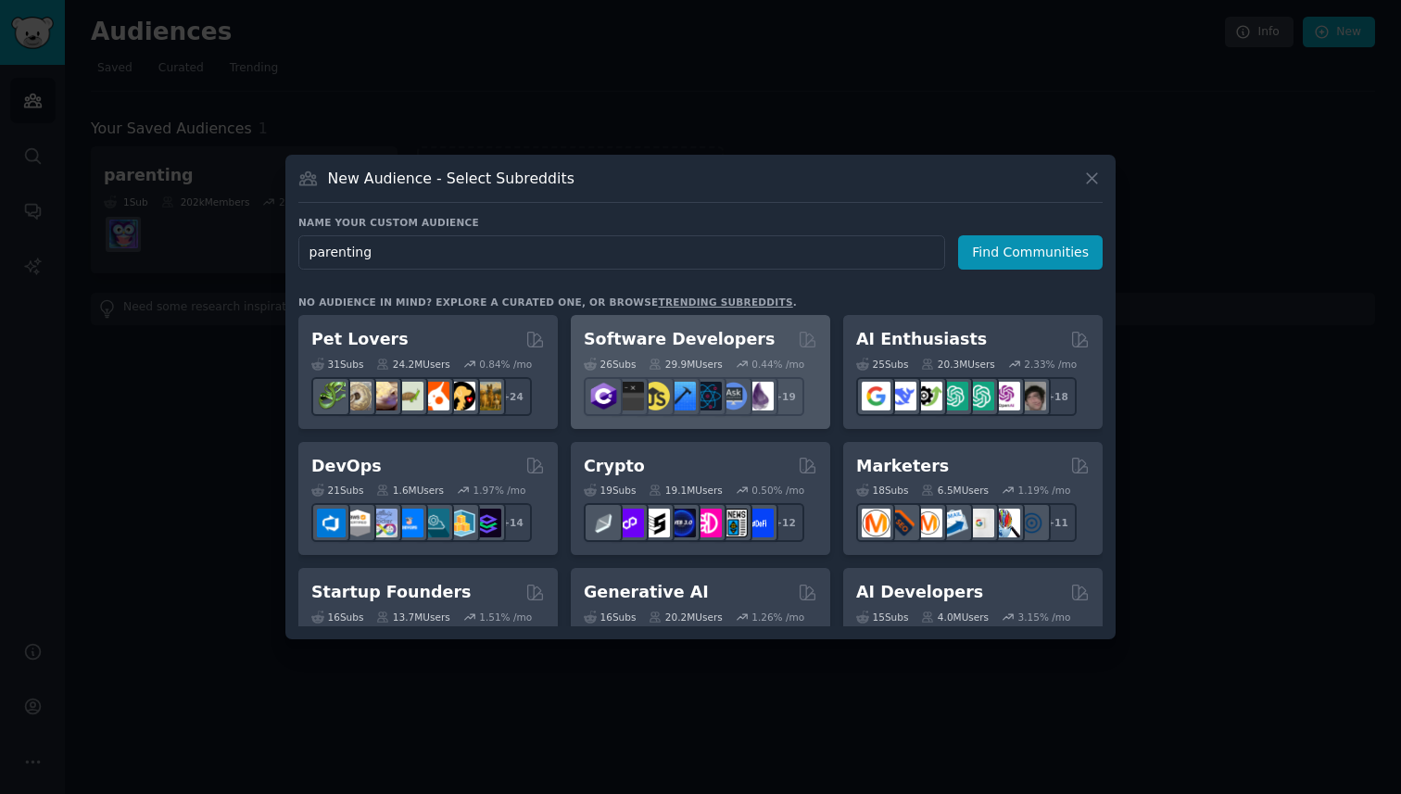
click button "Find Communities" at bounding box center [1030, 252] width 145 height 34
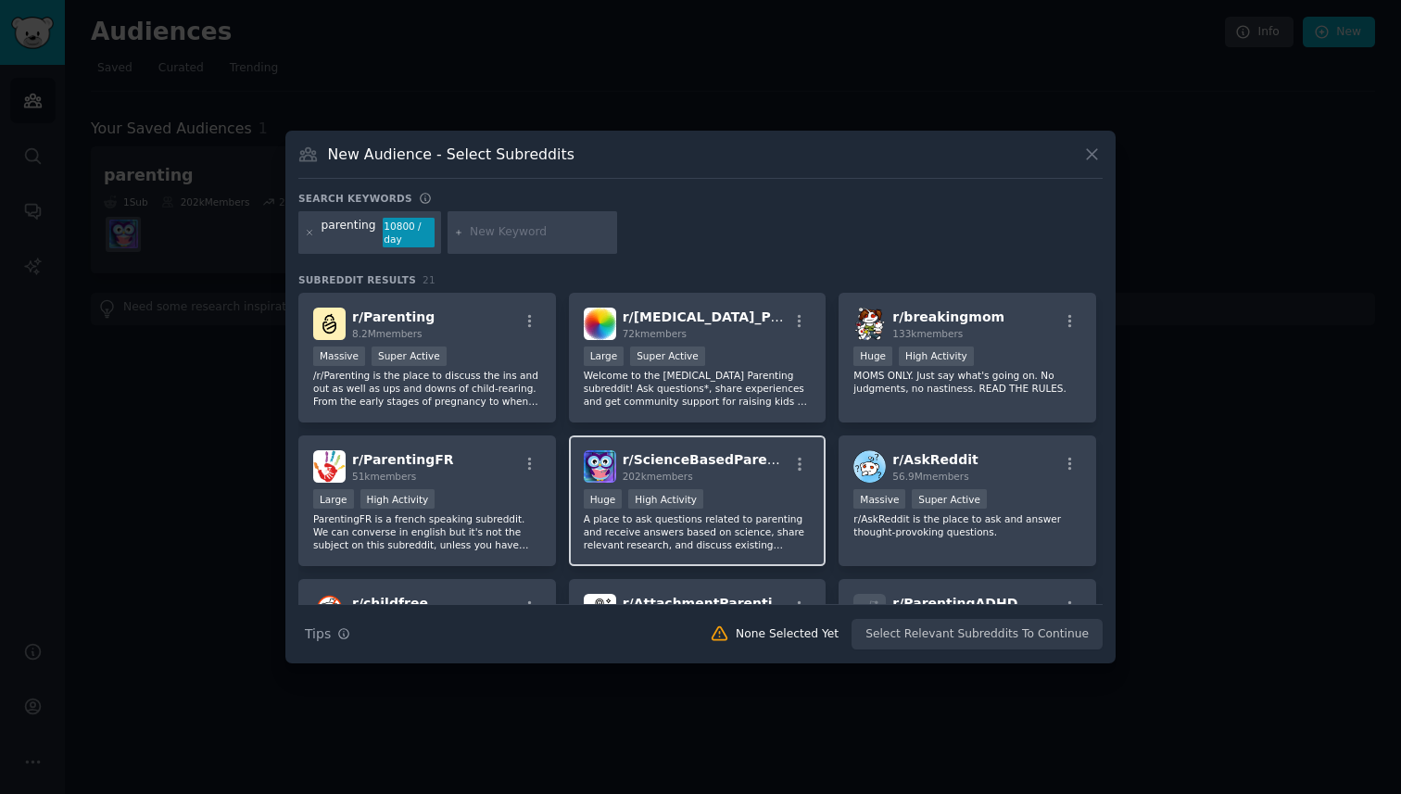
click at [721, 484] on div "r/ ScienceBasedParenting 202k members >= 80th percentile for submissions / day …" at bounding box center [698, 500] width 258 height 131
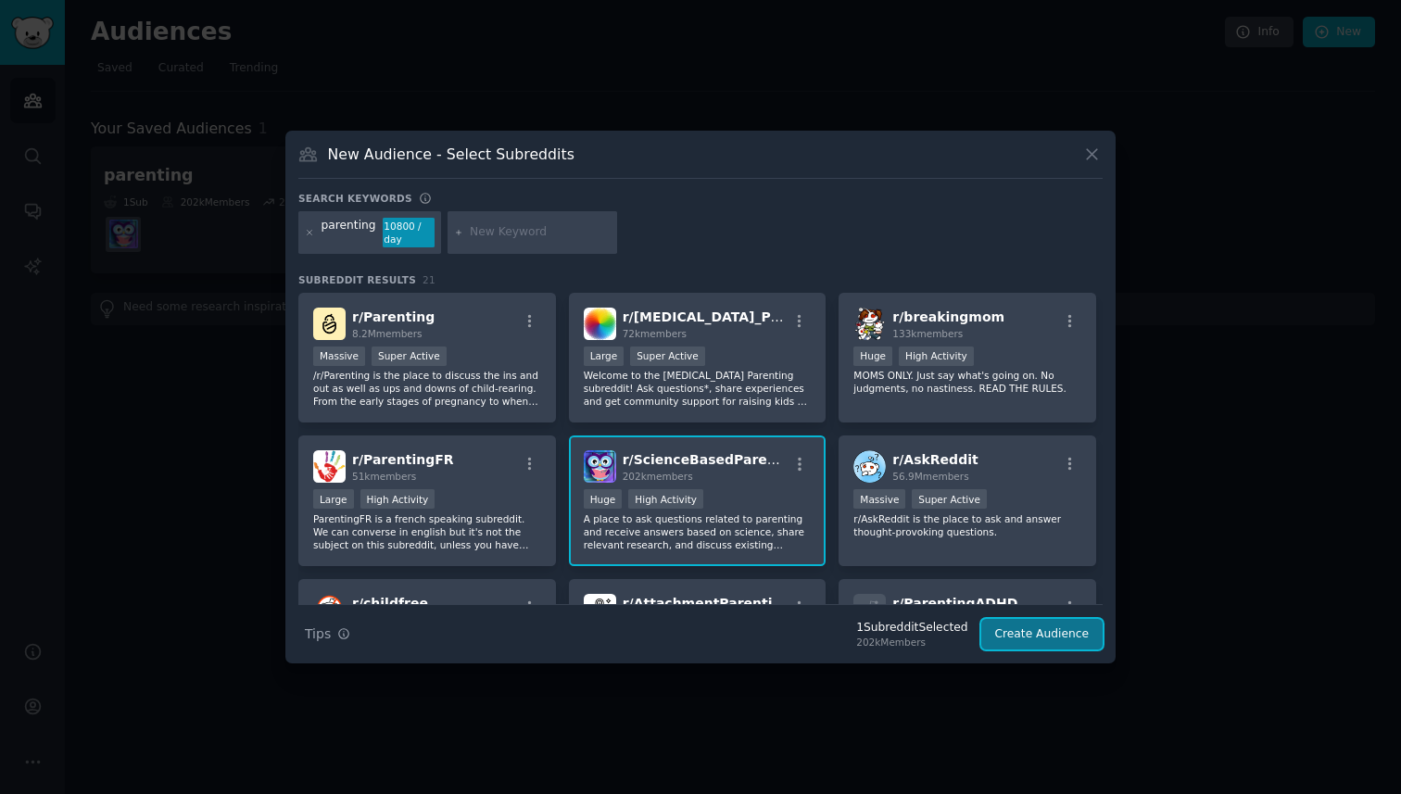
click at [1029, 637] on button "Create Audience" at bounding box center [1042, 634] width 122 height 31
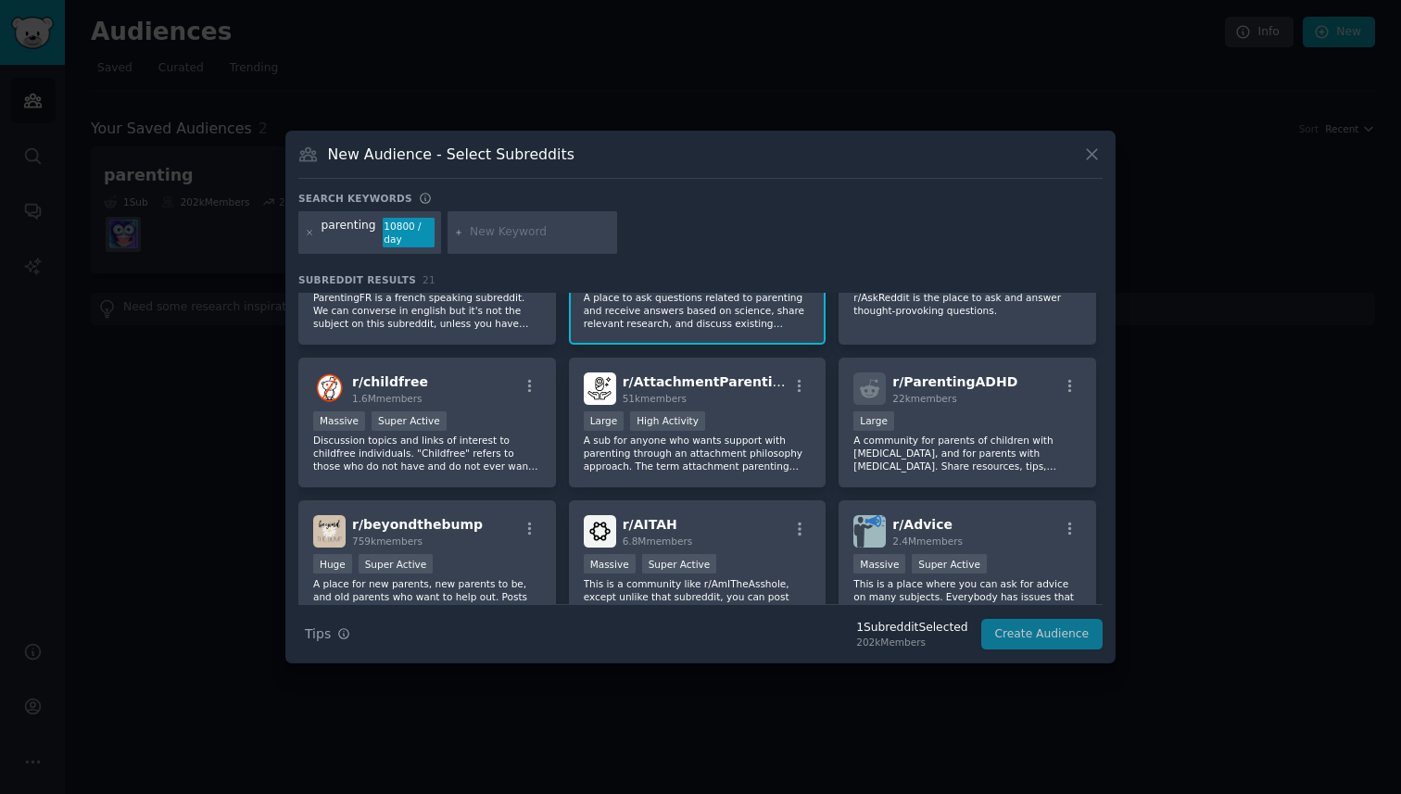
scroll to position [230, 0]
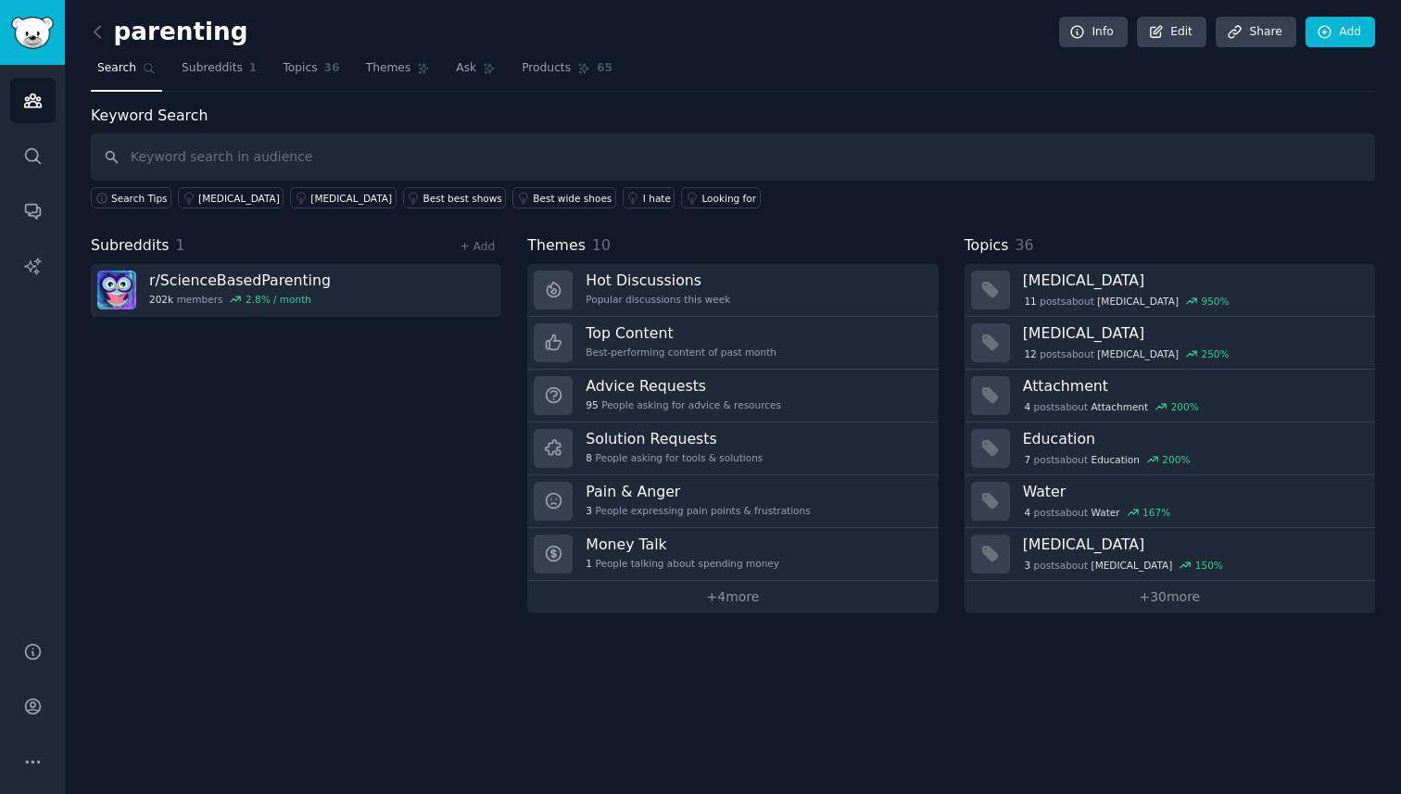
click at [131, 73] on span "Search" at bounding box center [116, 68] width 39 height 17
click at [94, 37] on icon at bounding box center [97, 31] width 19 height 19
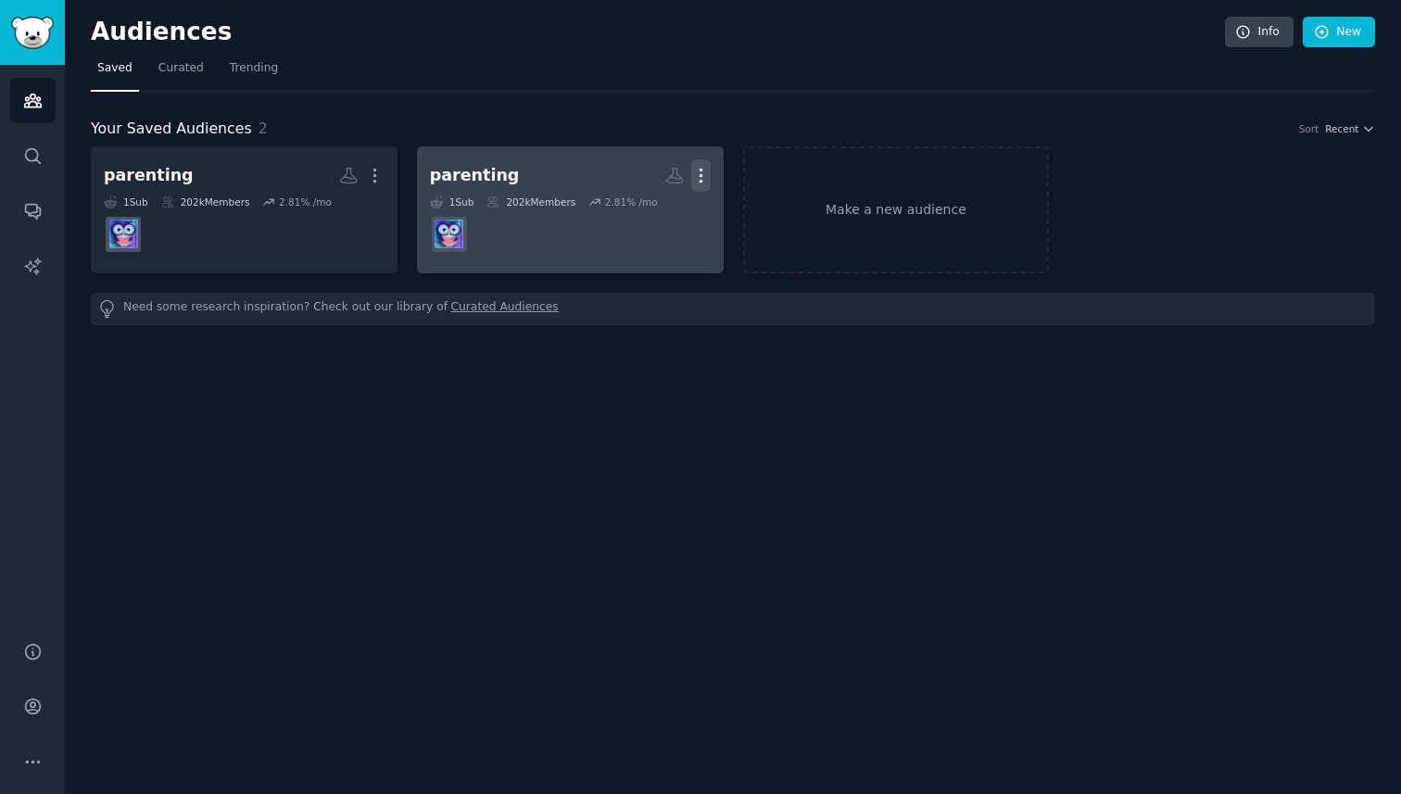
click at [699, 175] on icon "button" at bounding box center [700, 176] width 2 height 13
click at [658, 213] on p "Delete" at bounding box center [650, 214] width 43 height 19
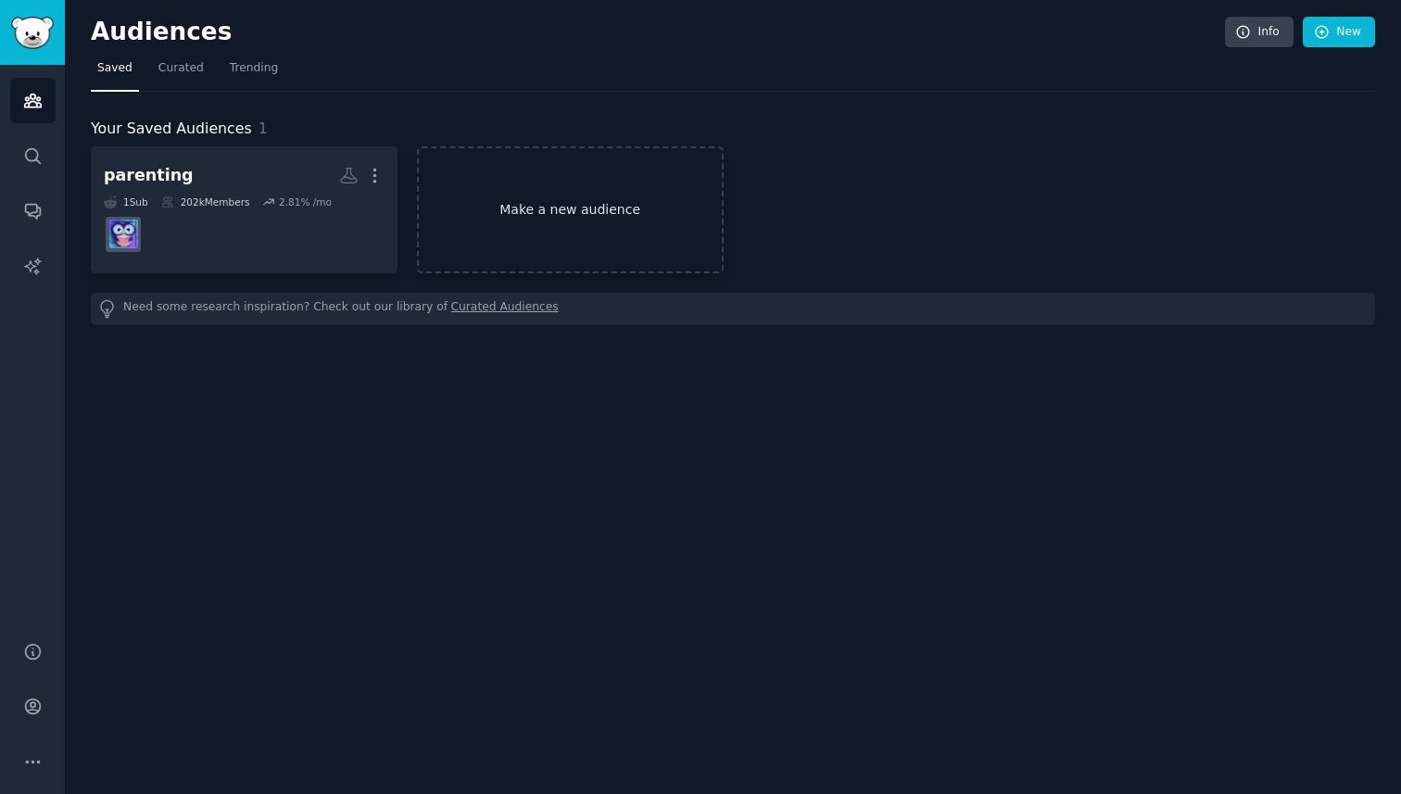
click at [483, 196] on link "Make a new audience" at bounding box center [570, 209] width 307 height 127
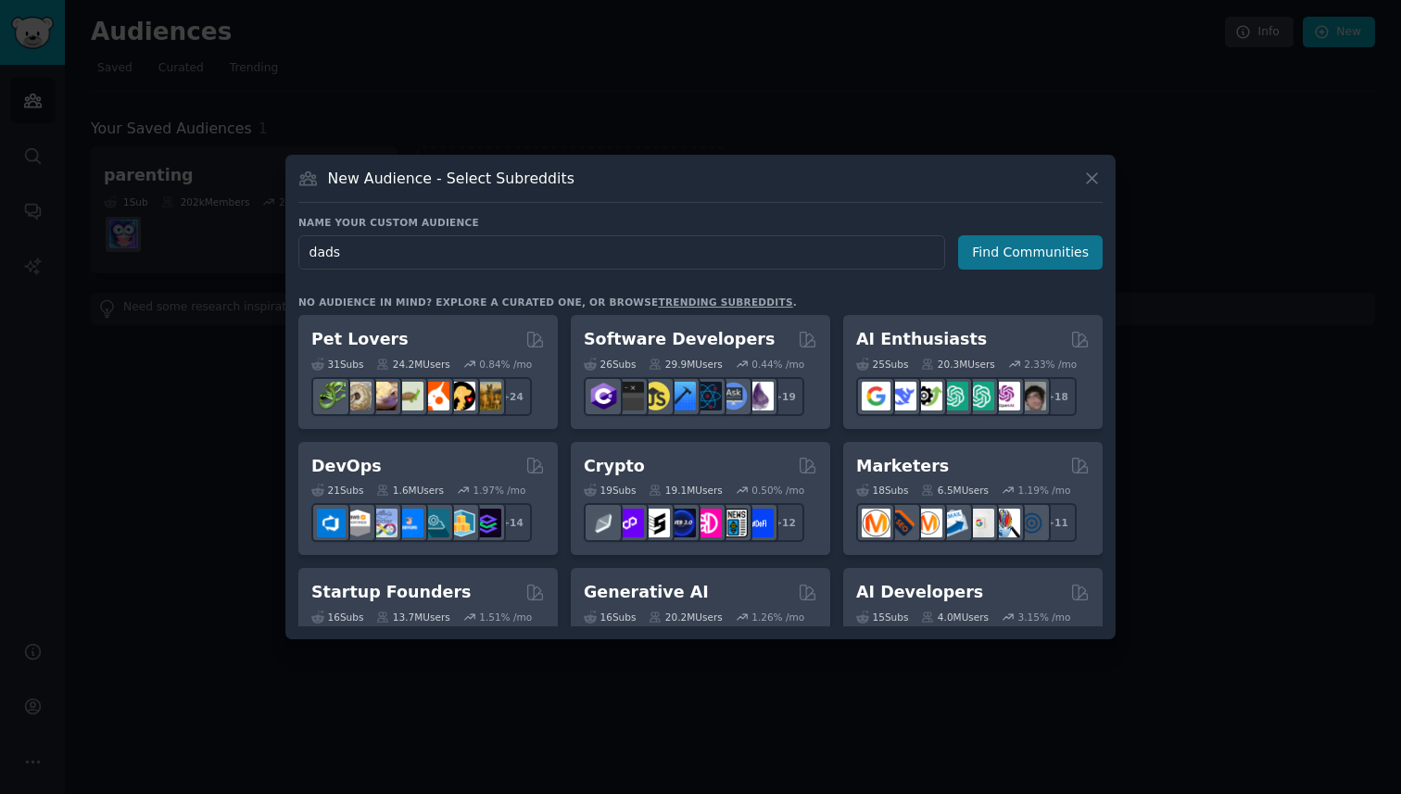
type input "dads"
click at [1054, 251] on button "Find Communities" at bounding box center [1030, 252] width 145 height 34
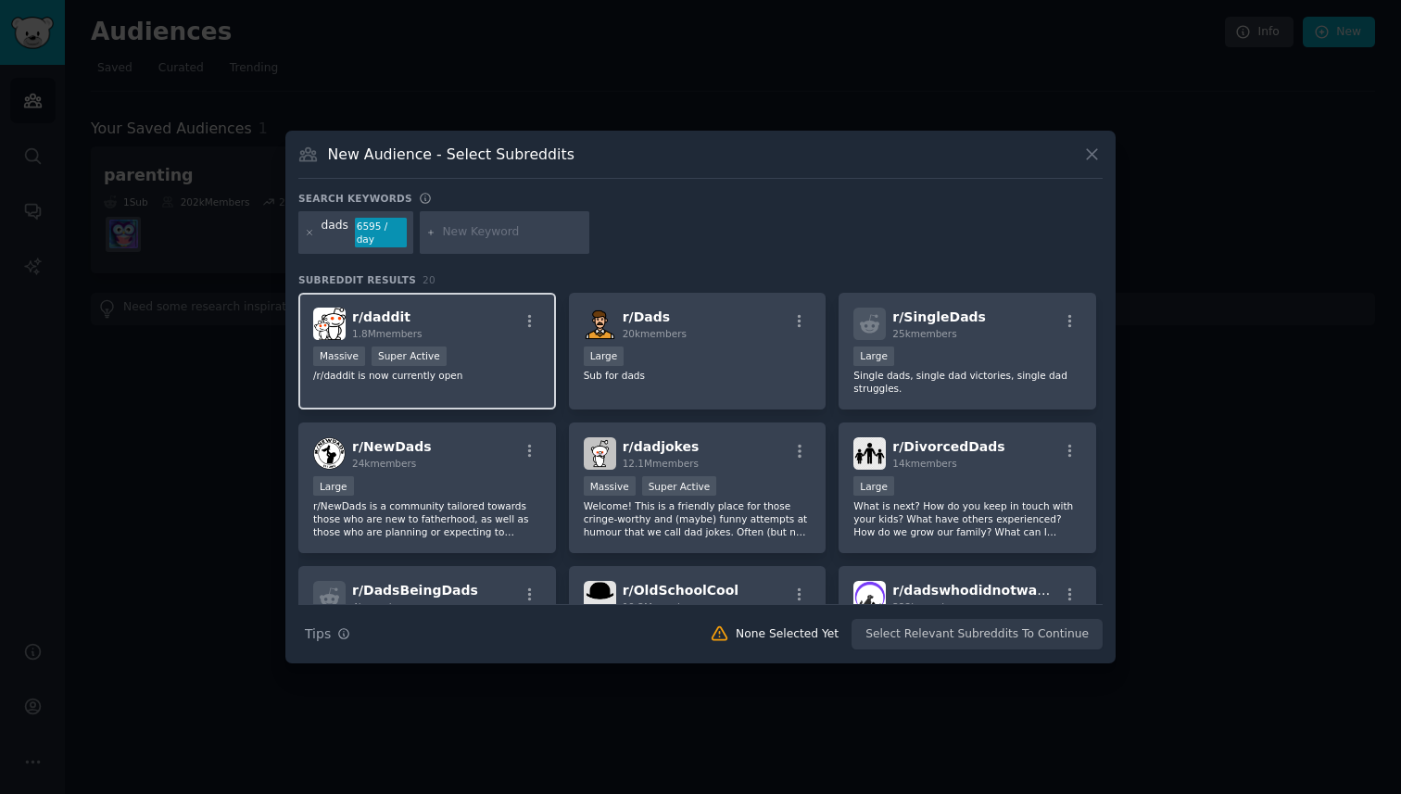
click at [430, 321] on div "r/ daddit 1.8M members" at bounding box center [427, 324] width 228 height 32
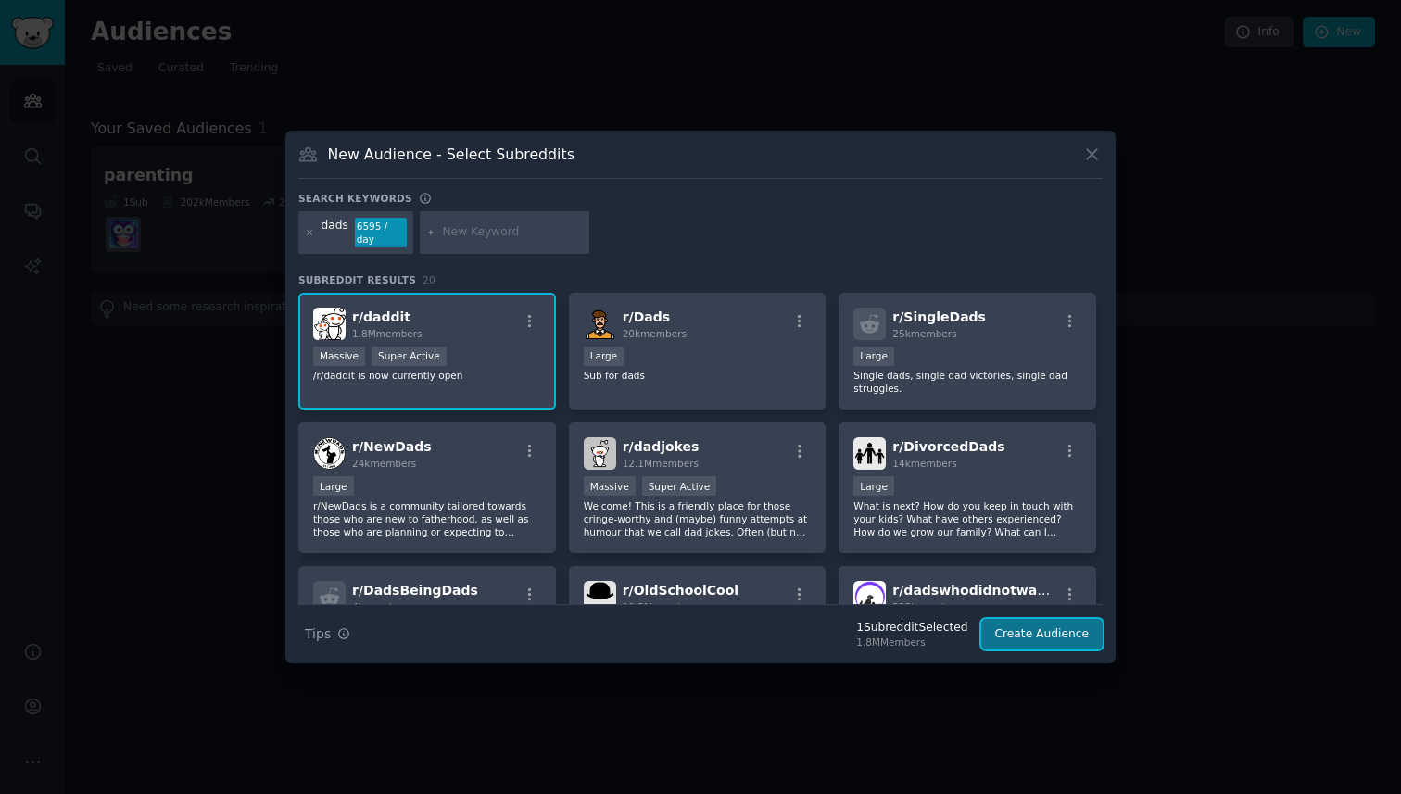
click at [1050, 635] on button "Create Audience" at bounding box center [1042, 634] width 122 height 31
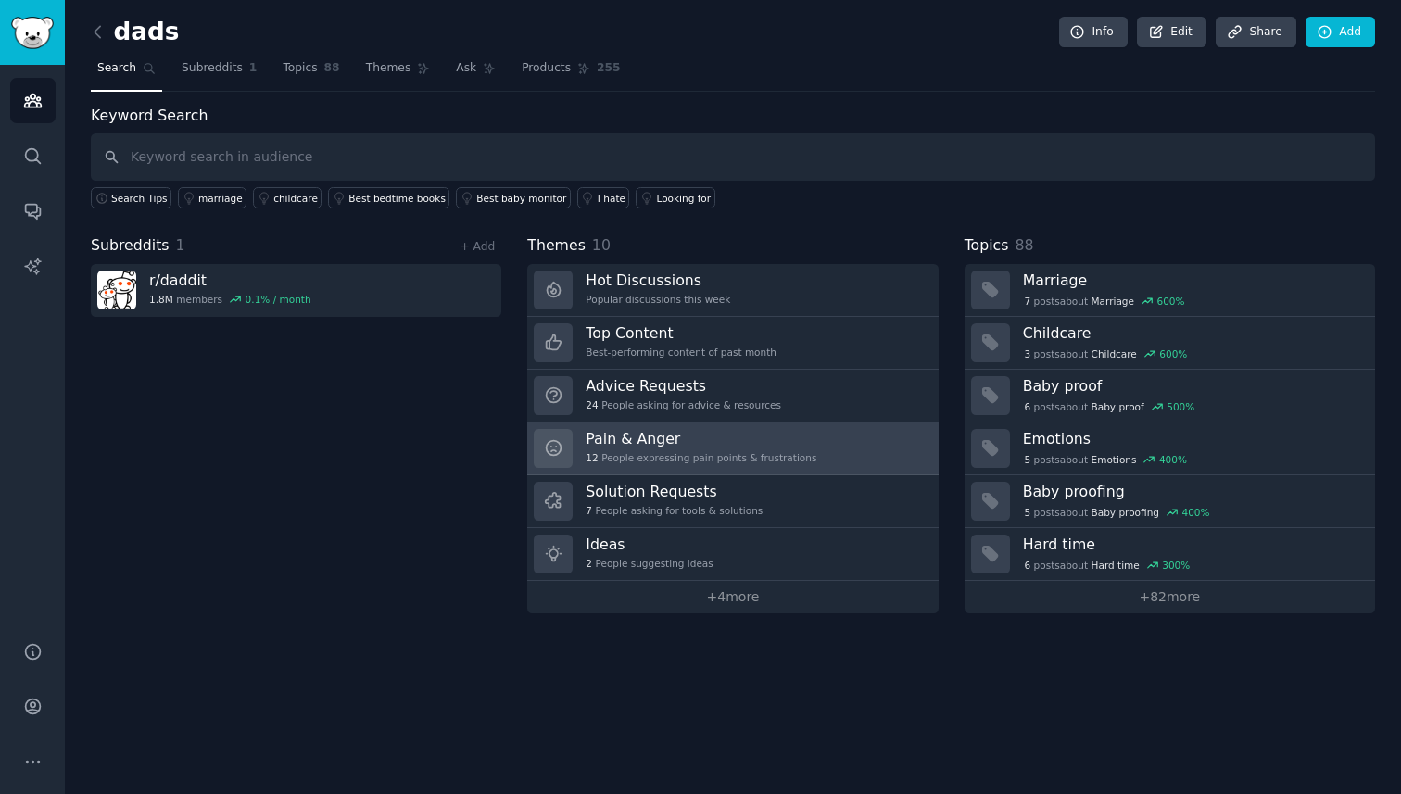
click at [706, 444] on h3 "Pain & Anger" at bounding box center [700, 438] width 231 height 19
